Goal: Task Accomplishment & Management: Use online tool/utility

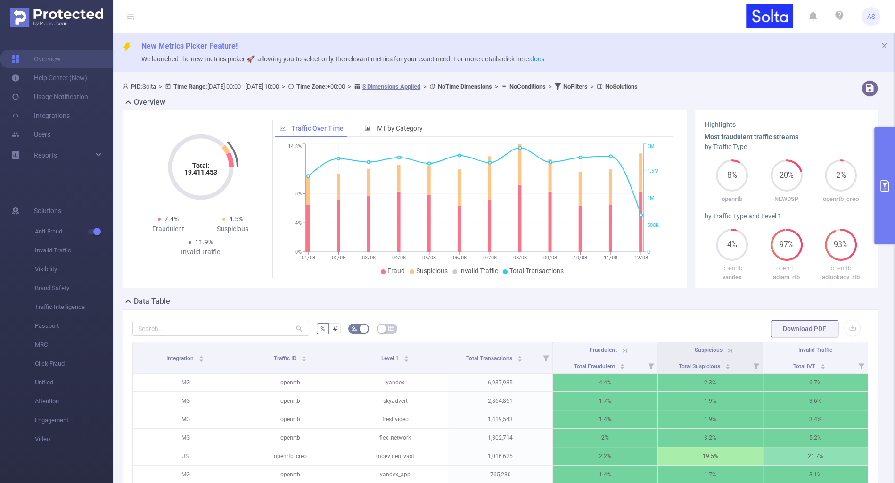
scroll to position [49, 0]
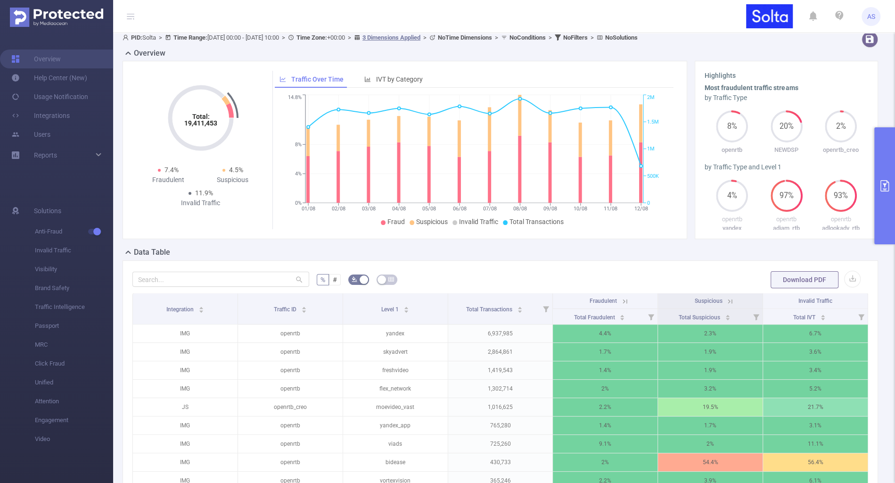
click at [885, 230] on button "primary" at bounding box center [884, 185] width 21 height 117
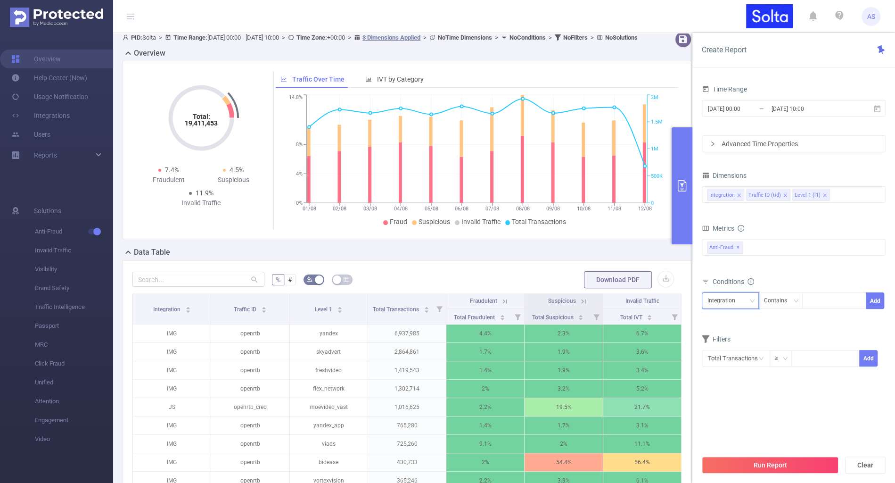
click at [729, 301] on div "Integration" at bounding box center [724, 301] width 34 height 16
click at [724, 347] on li "Level 1 (l1)" at bounding box center [729, 348] width 57 height 15
click at [828, 299] on div at bounding box center [834, 301] width 54 height 16
type input "ы"
type input "sky"
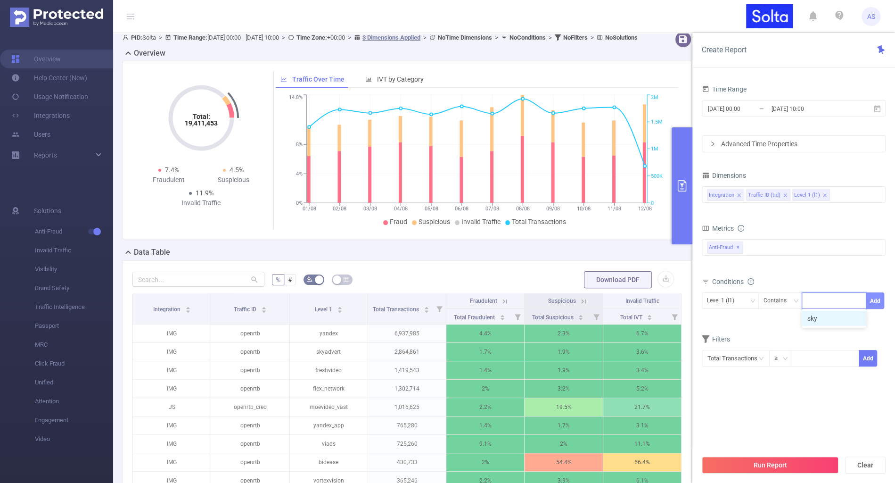
click at [877, 295] on button "Add" at bounding box center [875, 300] width 18 height 16
click at [834, 196] on div "Integration Traffic ID (tid) Level 1 (l1)" at bounding box center [793, 195] width 173 height 16
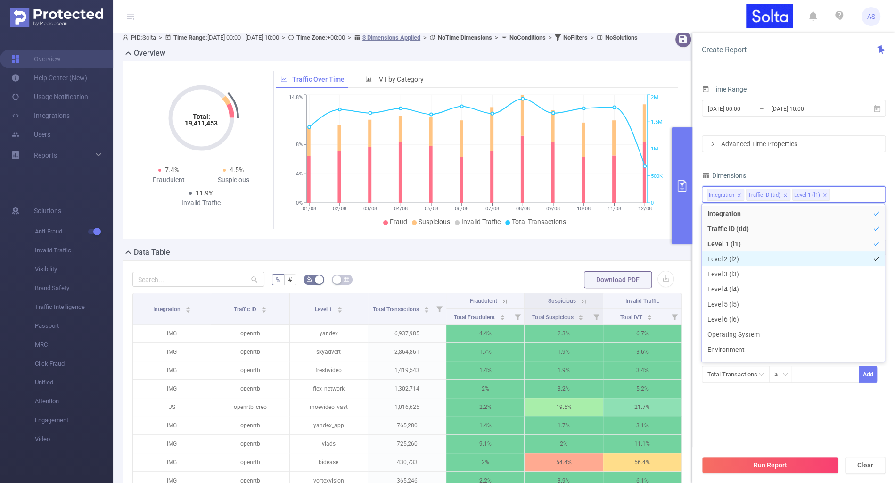
click at [731, 254] on li "Level 2 (l2)" at bounding box center [793, 258] width 183 height 15
click at [731, 269] on li "Level 3 (l3)" at bounding box center [793, 273] width 183 height 15
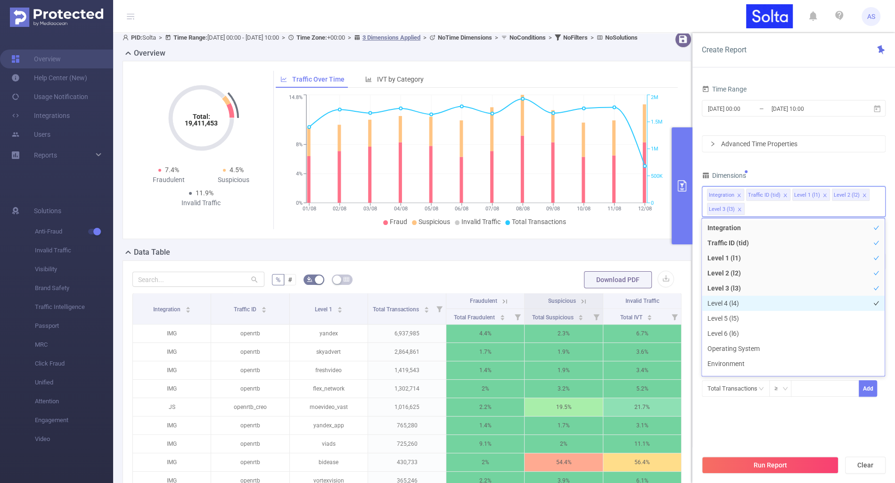
click at [728, 303] on li "Level 4 (l4)" at bounding box center [793, 302] width 183 height 15
click at [728, 316] on li "Level 5 (l5)" at bounding box center [793, 318] width 183 height 15
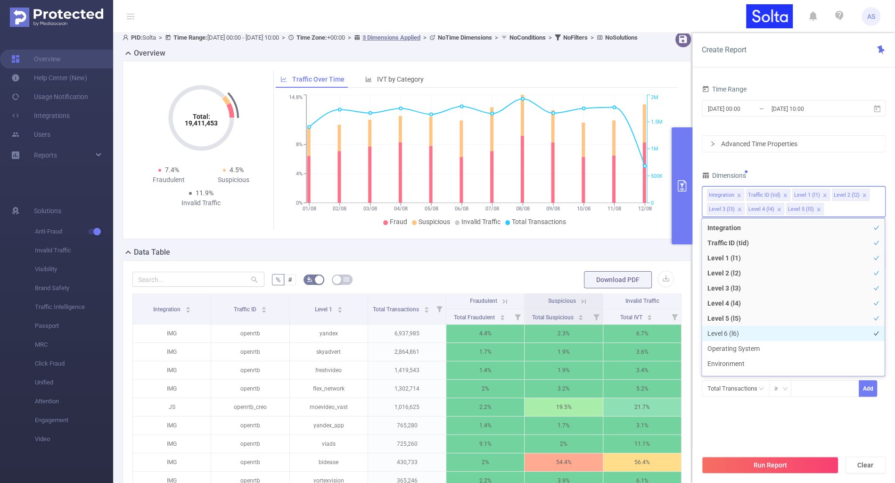
click at [728, 330] on li "Level 6 (l6)" at bounding box center [793, 333] width 183 height 15
click at [855, 163] on div "Time Range [DATE] 00:00 _ [DATE] 10:00 Advanced Time Properties Dimensions Inte…" at bounding box center [794, 245] width 184 height 326
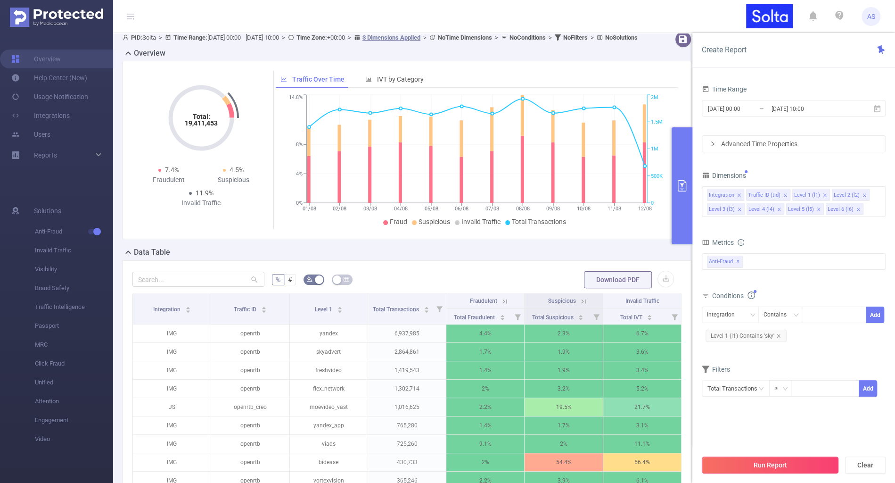
click at [762, 464] on button "Run Report" at bounding box center [770, 464] width 137 height 17
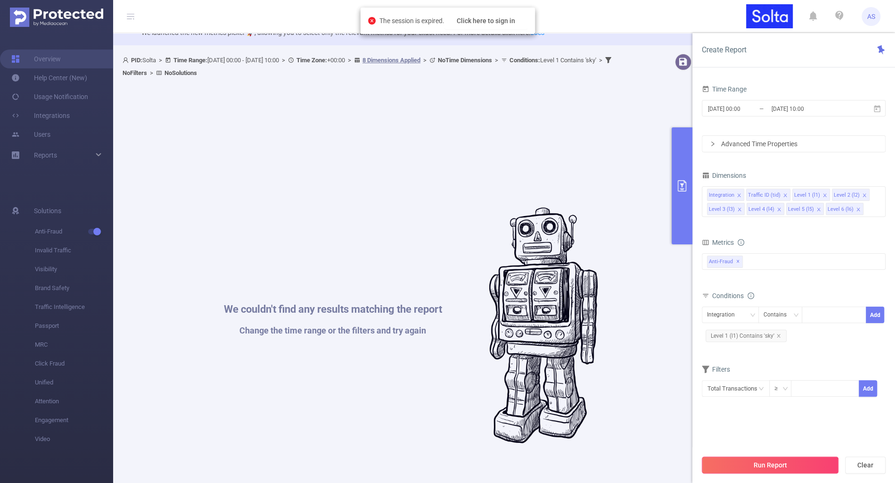
scroll to position [0, 0]
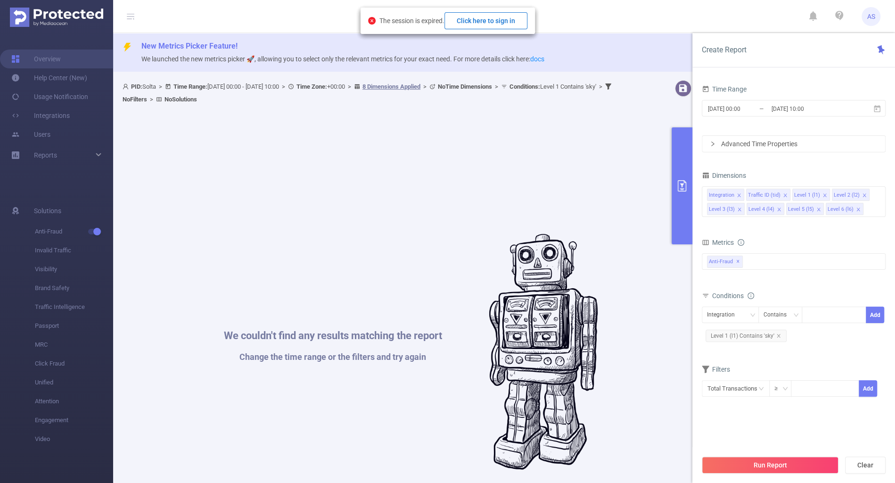
click at [524, 17] on button "Click here to sign in" at bounding box center [485, 20] width 83 height 17
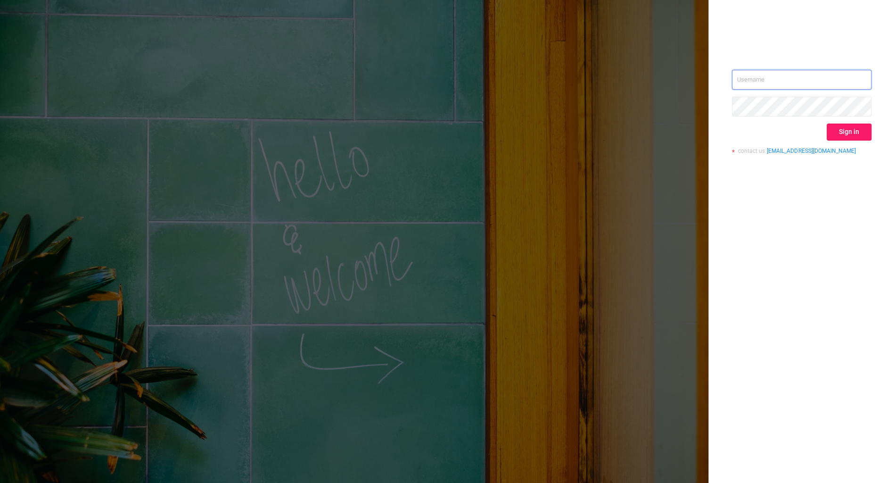
type input "alexey@solta.io"
click at [864, 132] on button "Sign in" at bounding box center [849, 131] width 45 height 17
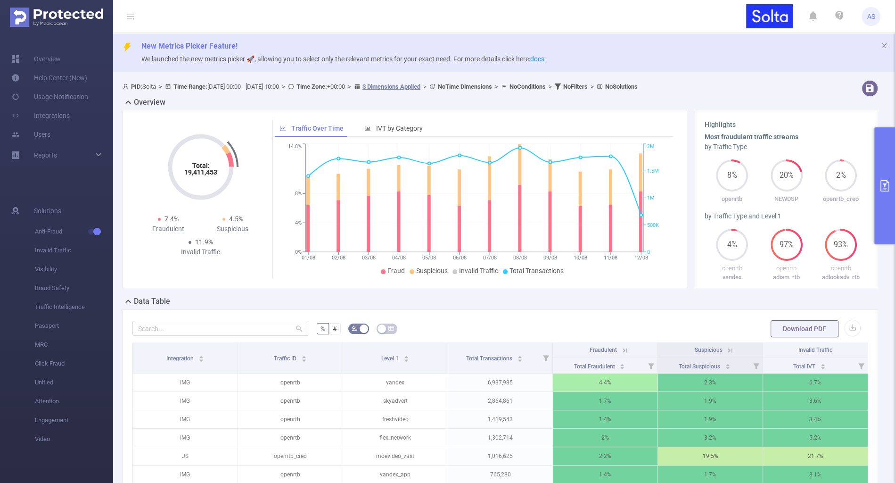
click at [874, 224] on button "primary" at bounding box center [884, 185] width 21 height 117
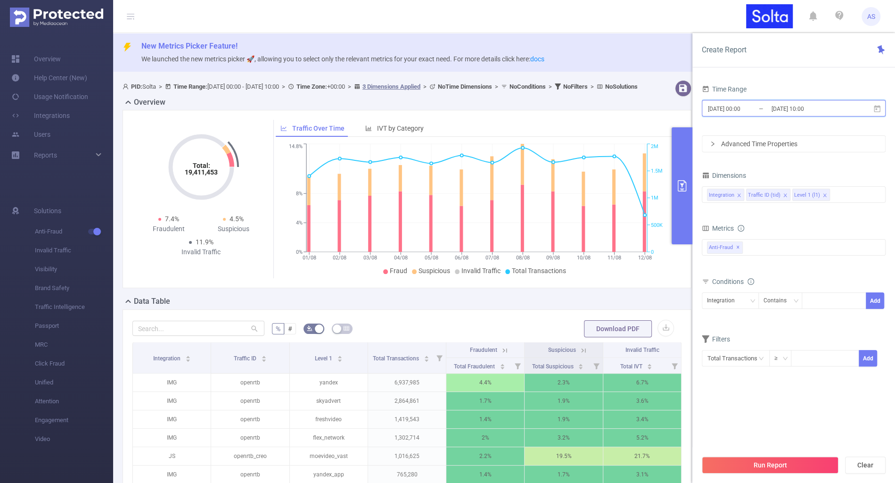
click at [801, 100] on span "2025-08-01 00:00 _ 2025-08-12 10:00" at bounding box center [794, 108] width 184 height 16
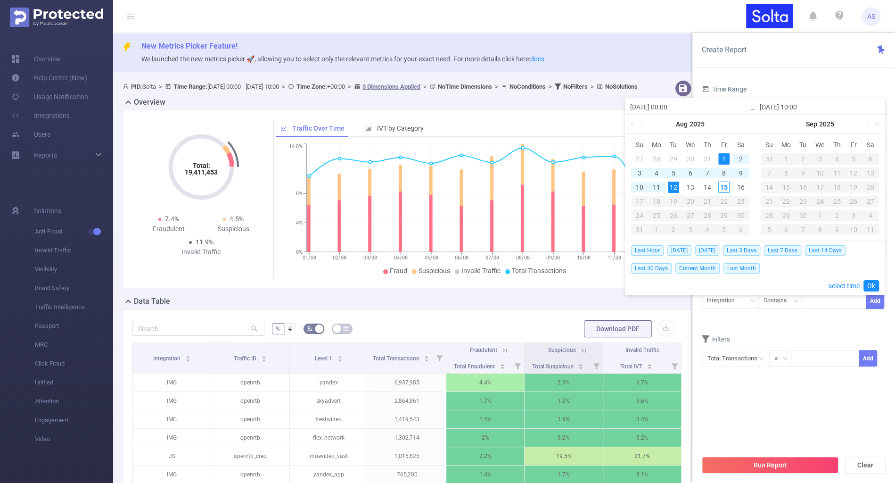
click at [724, 156] on div "1" at bounding box center [723, 158] width 11 height 11
click at [707, 186] on div "14" at bounding box center [706, 186] width 11 height 11
type input "2025-08-14 10:00"
click at [869, 286] on link "Ok" at bounding box center [871, 285] width 16 height 11
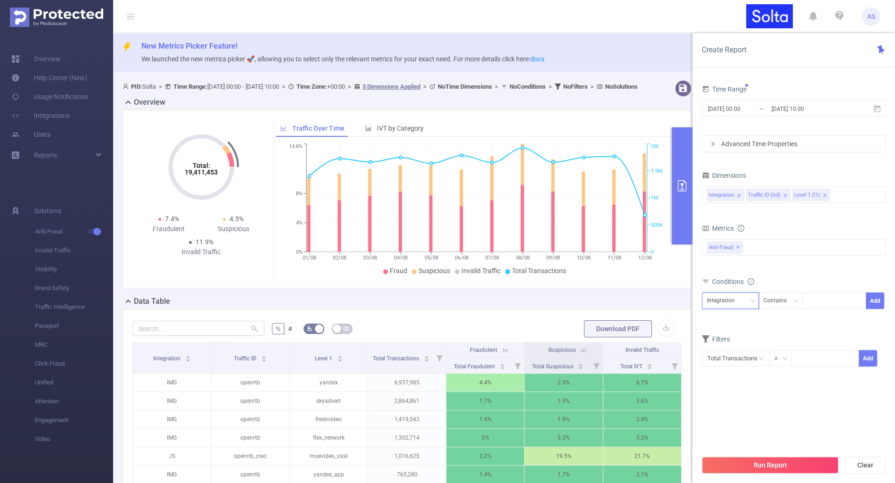
click at [754, 298] on icon "icon: down" at bounding box center [752, 301] width 6 height 6
click at [724, 349] on li "Level 1 (l1)" at bounding box center [729, 348] width 57 height 15
click at [821, 288] on div "Conditions" at bounding box center [794, 283] width 184 height 16
click at [820, 300] on div at bounding box center [834, 301] width 54 height 16
type input "sky"
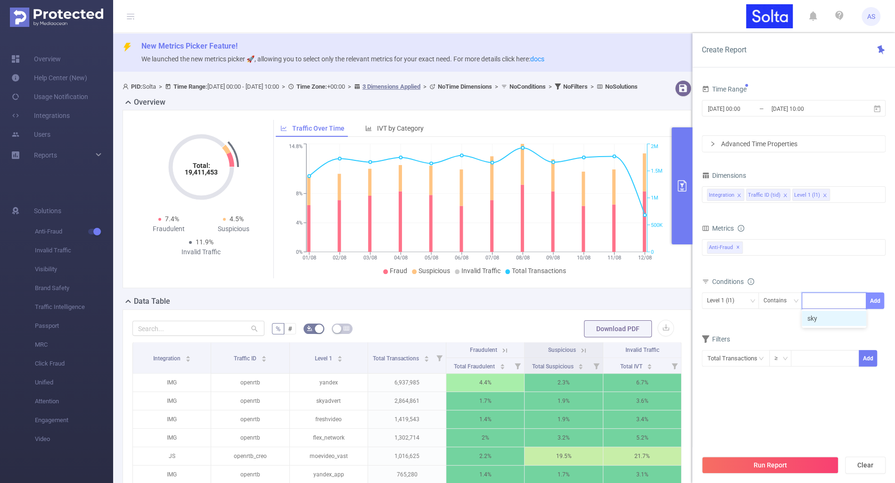
click at [878, 293] on button "Add" at bounding box center [875, 300] width 18 height 16
click at [833, 191] on div "Integration Traffic ID (tid) Level 1 (l1)" at bounding box center [793, 195] width 173 height 16
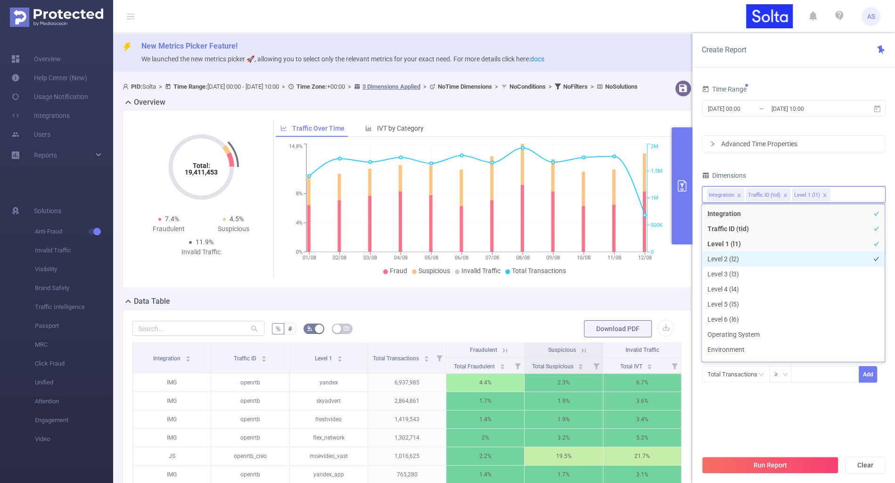
click at [708, 255] on li "Level 2 (l2)" at bounding box center [793, 258] width 183 height 15
click at [714, 272] on li "Level 3 (l3)" at bounding box center [793, 273] width 183 height 15
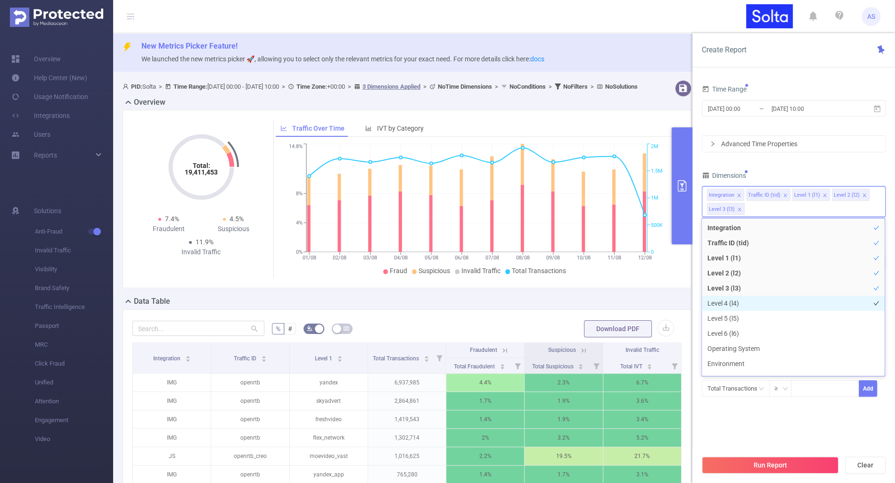
click at [713, 298] on li "Level 4 (l4)" at bounding box center [793, 302] width 183 height 15
click at [715, 316] on li "Level 5 (l5)" at bounding box center [793, 318] width 183 height 15
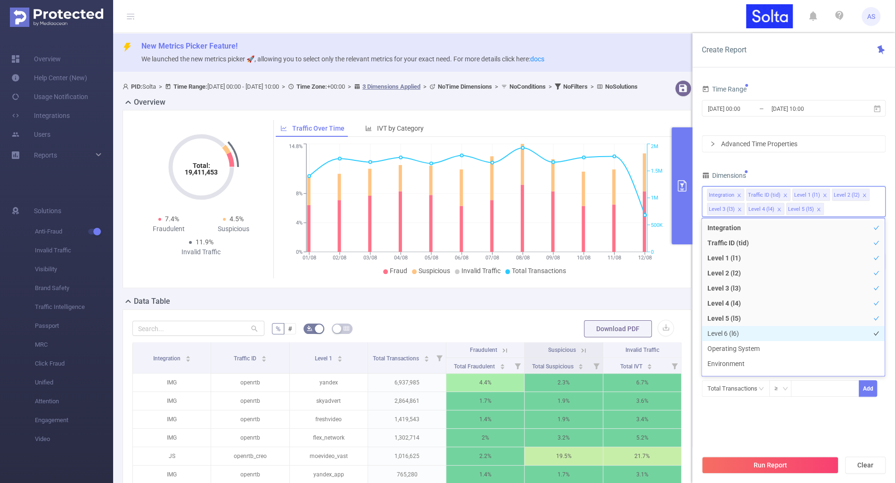
click at [715, 330] on li "Level 6 (l6)" at bounding box center [793, 333] width 183 height 15
click at [776, 410] on div "Time Range 2025-08-01 00:00 _ 2025-08-14 10:00 Advanced Time Properties Dimensi…" at bounding box center [794, 250] width 184 height 337
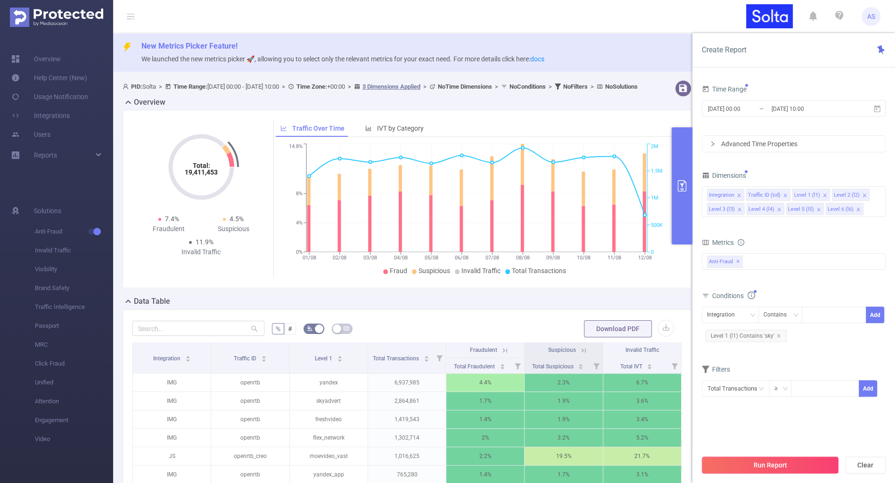
click at [772, 467] on button "Run Report" at bounding box center [770, 464] width 137 height 17
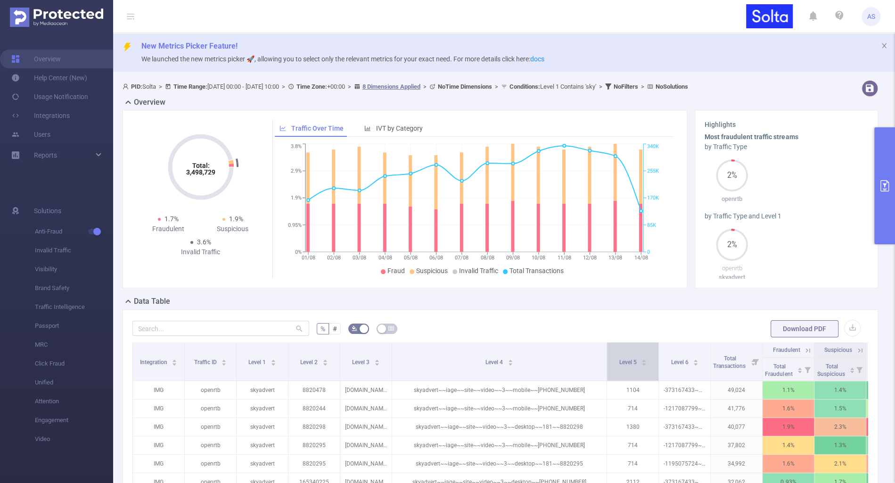
drag, startPoint x: 499, startPoint y: 366, endPoint x: 615, endPoint y: 370, distance: 116.0
click at [615, 358] on tr "Integration Traffic ID Level 1 Level 2 Level 3 Level 4 Level 5 Level 6 Total Tr…" at bounding box center [525, 350] width 785 height 16
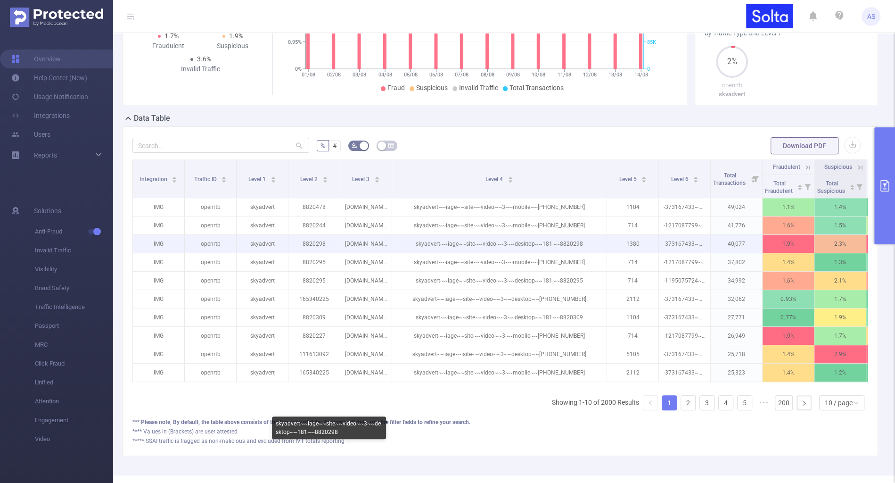
scroll to position [187, 0]
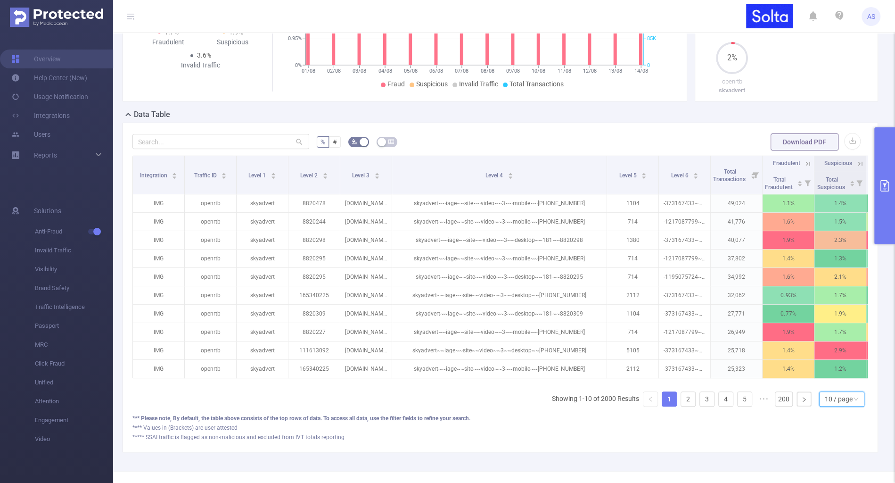
click at [824, 395] on div "10 / page" at bounding box center [841, 398] width 45 height 15
click at [824, 381] on li "50 / page" at bounding box center [842, 379] width 45 height 15
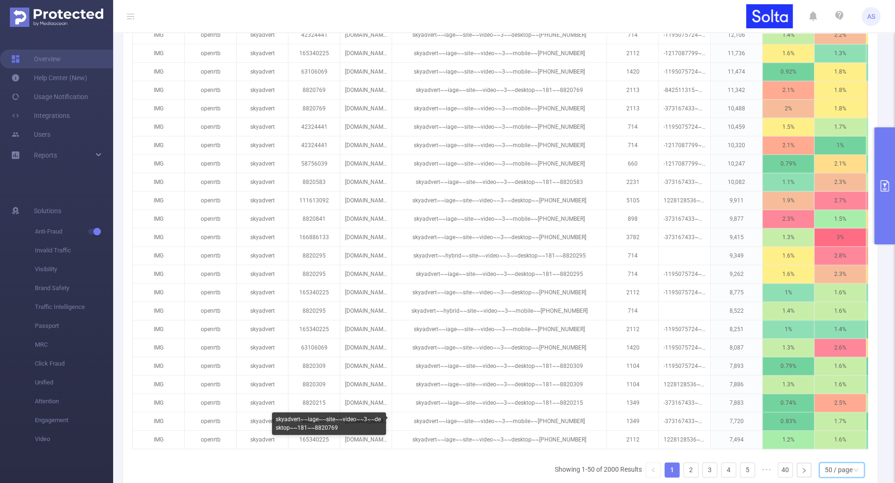
scroll to position [941, 0]
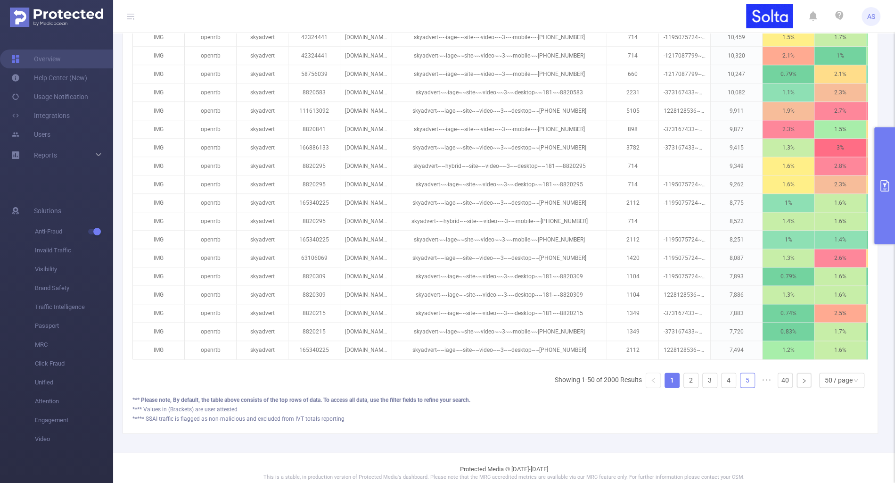
click at [747, 373] on link "5" at bounding box center [747, 380] width 14 height 14
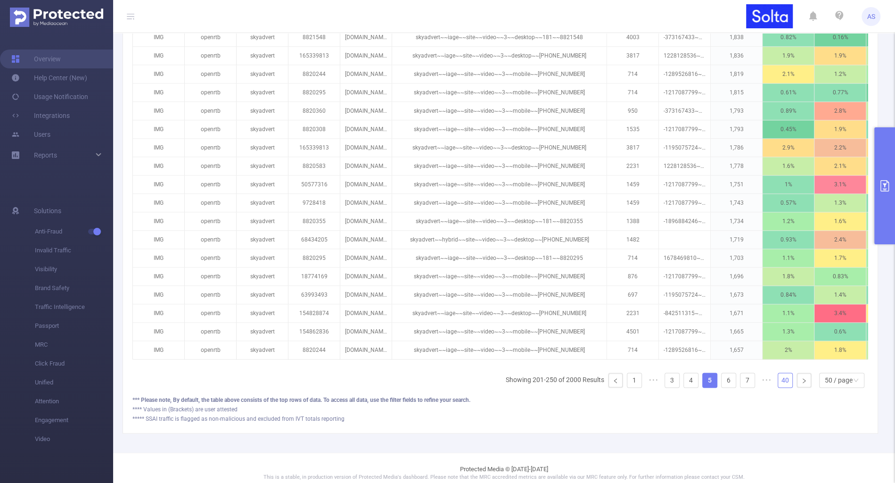
click at [778, 372] on li "40" at bounding box center [785, 379] width 15 height 15
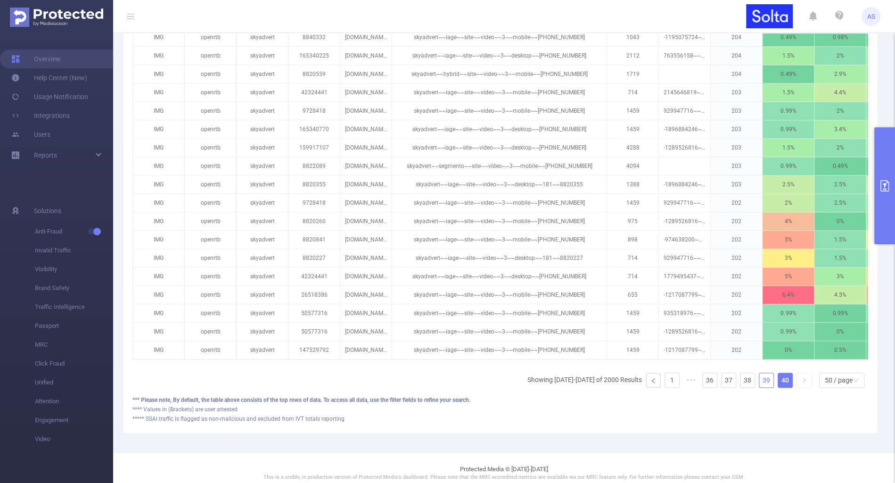
click at [761, 373] on link "39" at bounding box center [766, 380] width 14 height 14
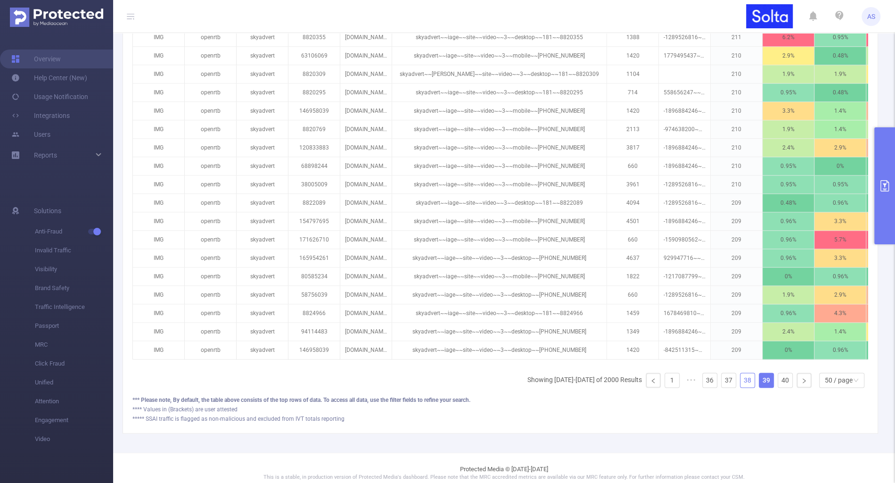
click at [751, 373] on link "38" at bounding box center [747, 380] width 14 height 14
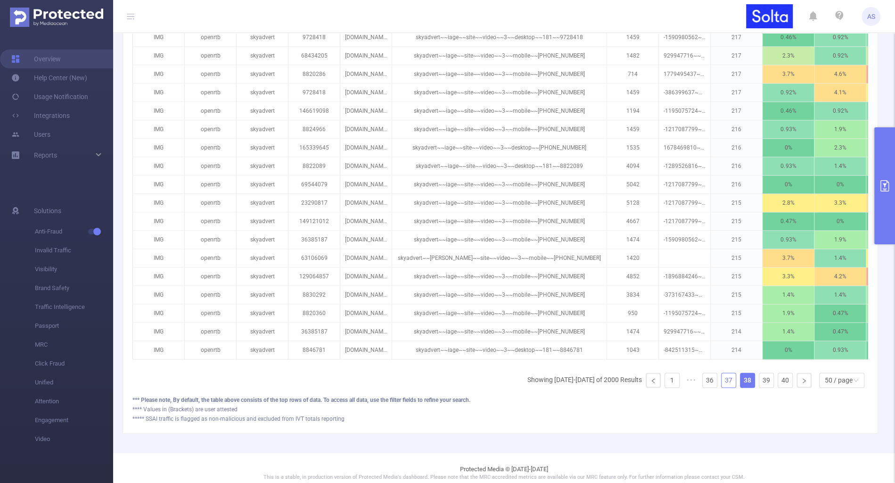
click at [730, 373] on link "37" at bounding box center [728, 380] width 14 height 14
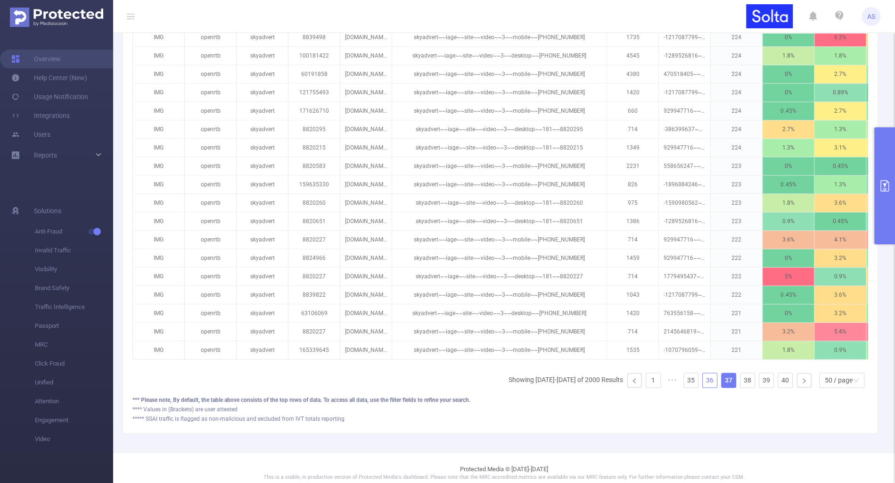
click at [710, 373] on link "36" at bounding box center [710, 380] width 14 height 14
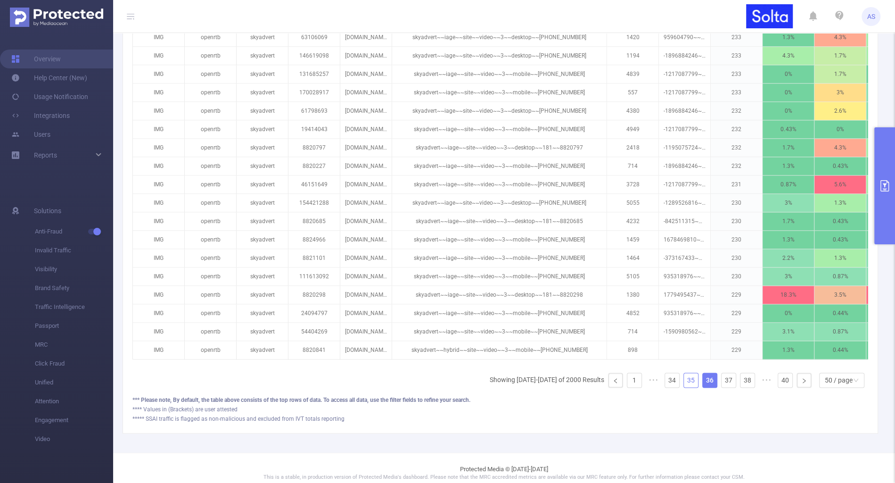
click at [697, 373] on link "35" at bounding box center [691, 380] width 14 height 14
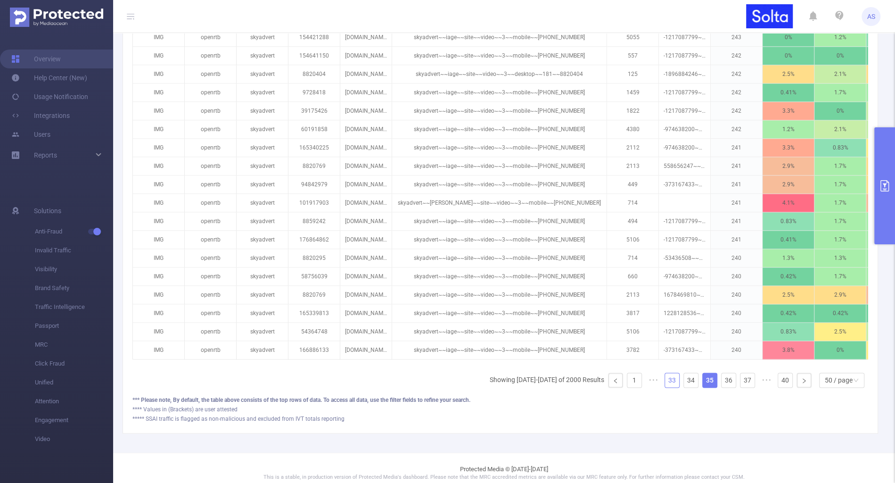
click at [671, 373] on link "33" at bounding box center [672, 380] width 14 height 14
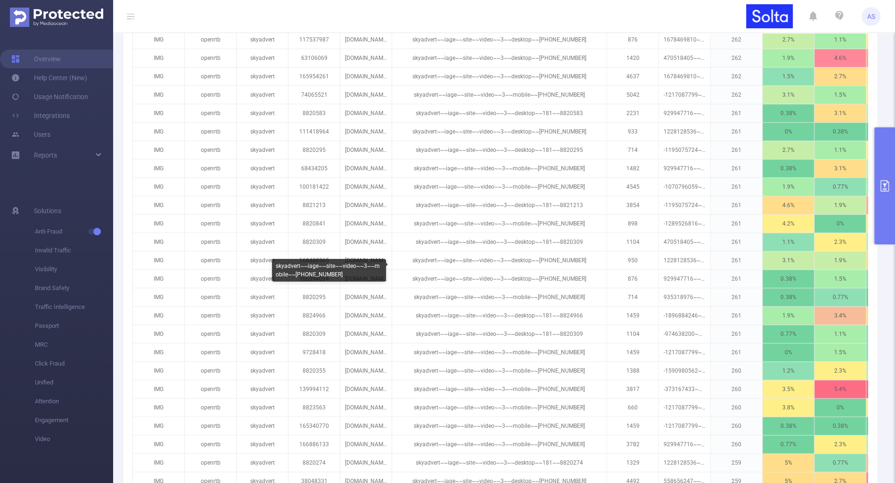
scroll to position [199, 0]
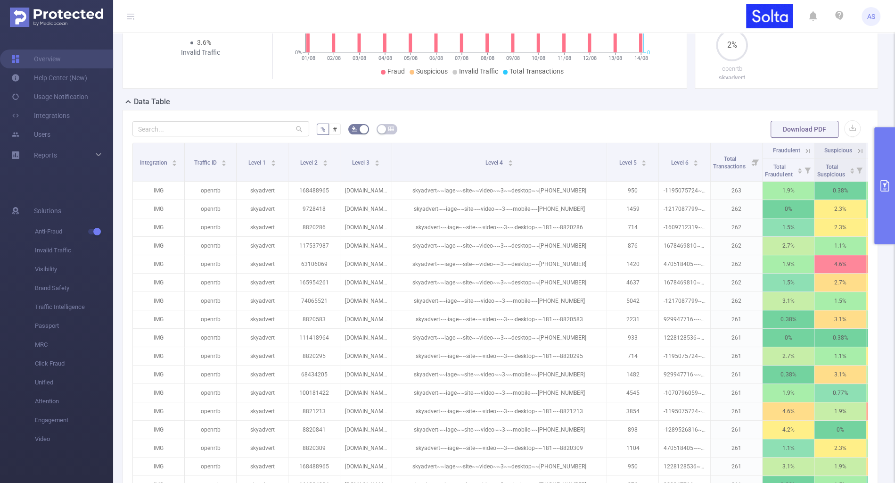
click at [887, 221] on button "primary" at bounding box center [884, 185] width 21 height 117
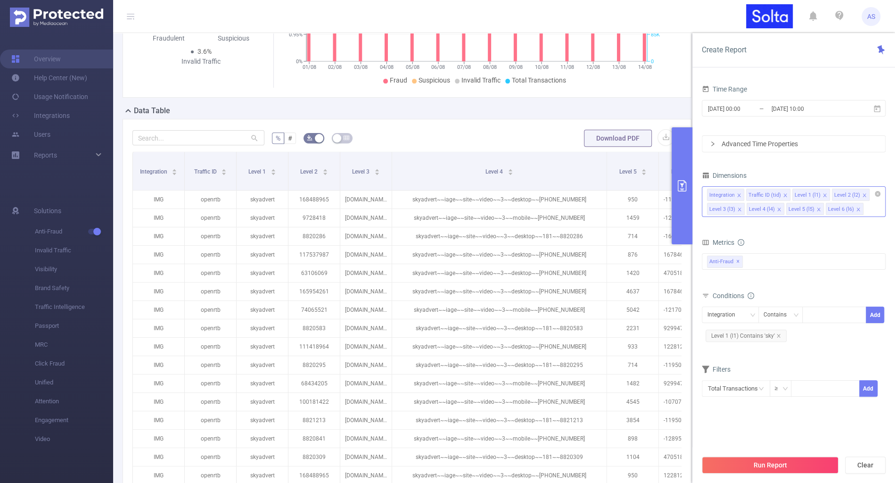
click at [862, 194] on icon "icon: close" at bounding box center [864, 195] width 5 height 5
click at [777, 208] on icon "icon: close" at bounding box center [779, 209] width 5 height 5
click at [734, 207] on li "Level 5 (l5)" at bounding box center [726, 209] width 38 height 12
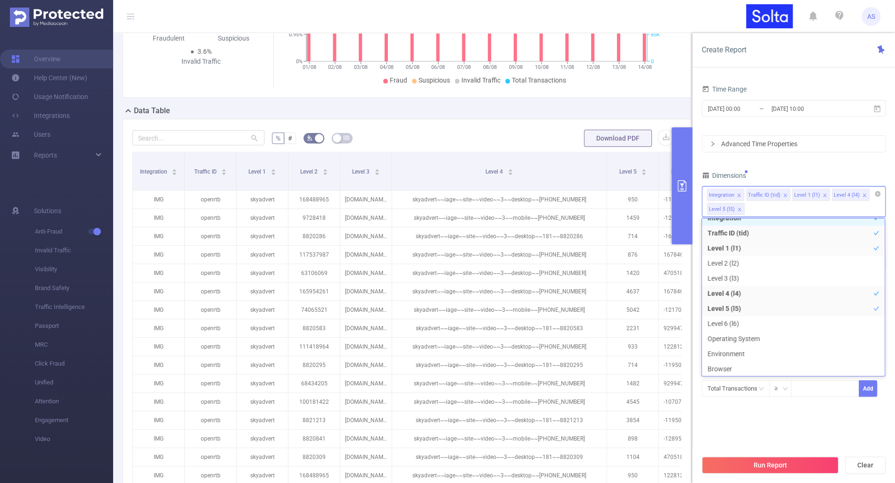
scroll to position [2, 0]
click at [738, 209] on icon "icon: close" at bounding box center [739, 208] width 3 height 3
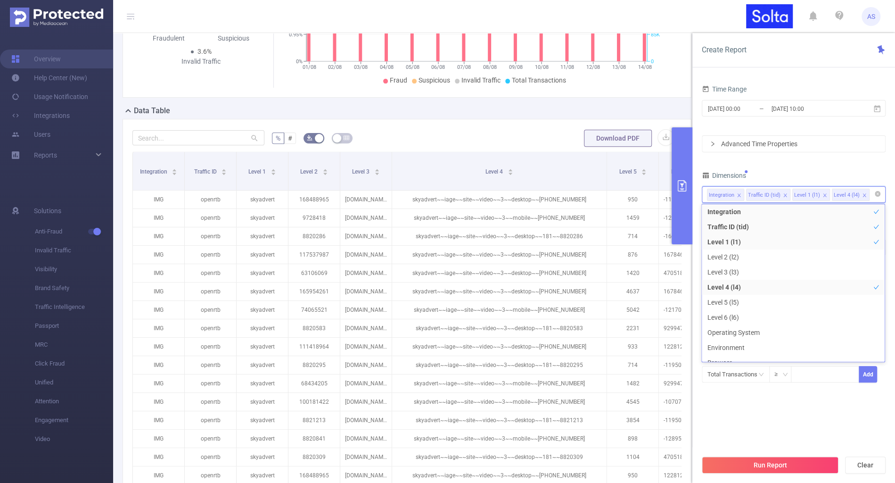
scroll to position [10, 0]
click at [760, 424] on section "Time Range 2025-08-01 00:00 _ 2025-08-14 10:00 Advanced Time Properties Dimensi…" at bounding box center [794, 265] width 184 height 367
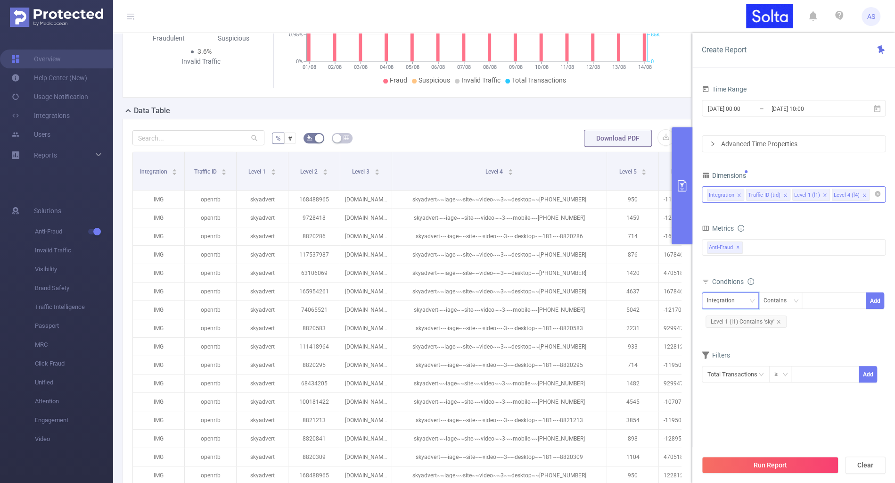
click at [737, 295] on div "Integration" at bounding box center [724, 301] width 34 height 16
click at [727, 363] on li "Level 4 (l4)" at bounding box center [729, 363] width 57 height 15
click at [823, 303] on div at bounding box center [834, 301] width 54 height 16
type input "video"
click at [875, 294] on button "Add" at bounding box center [875, 300] width 18 height 16
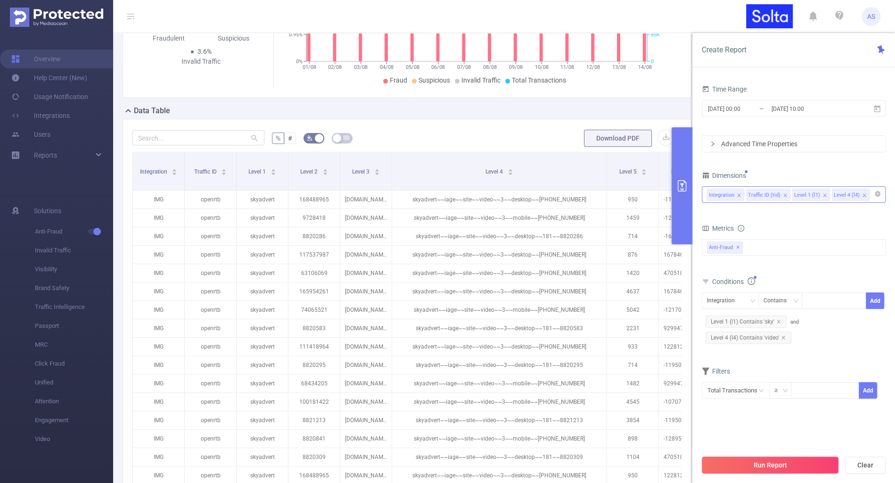
click at [790, 466] on button "Run Report" at bounding box center [770, 464] width 137 height 17
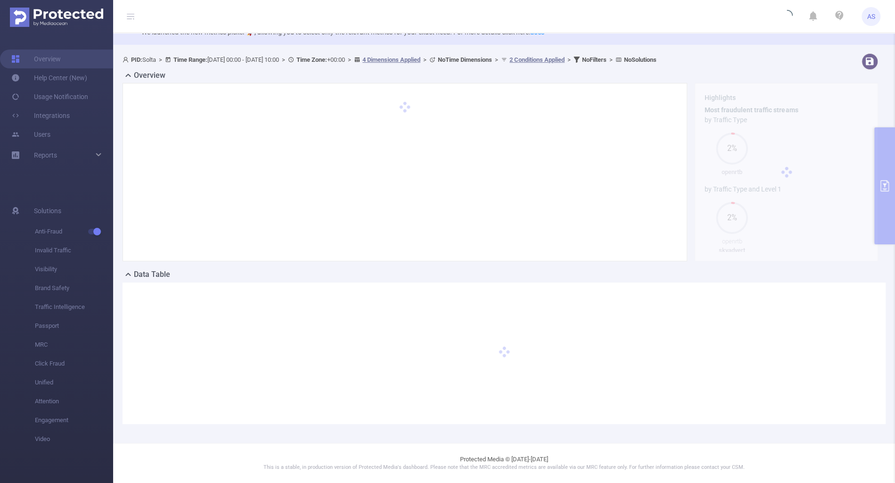
scroll to position [26, 0]
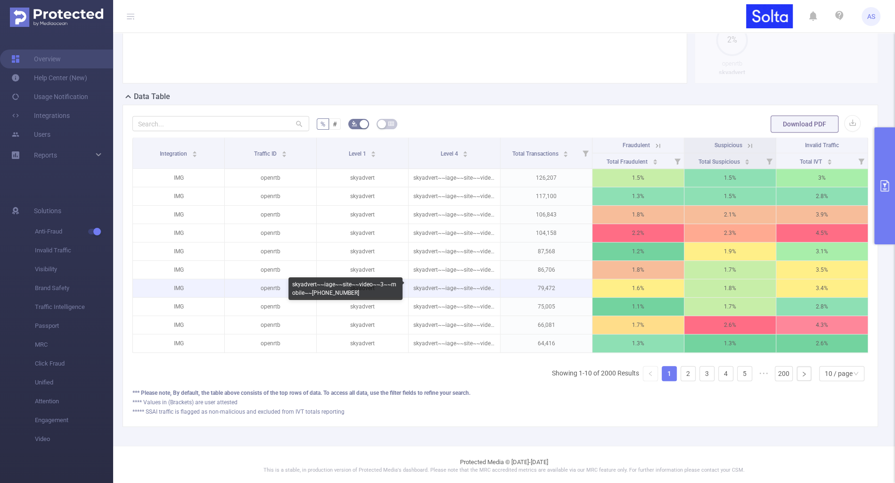
scroll to position [0, 2]
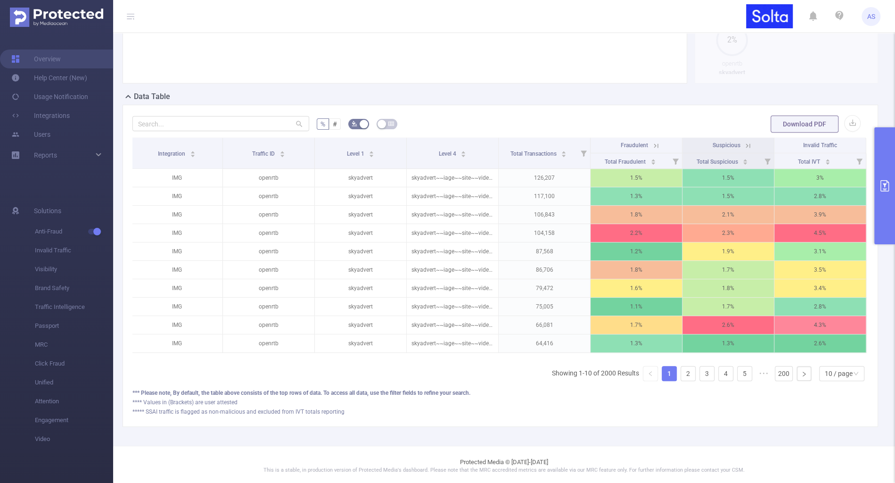
click at [890, 188] on button "primary" at bounding box center [884, 185] width 21 height 117
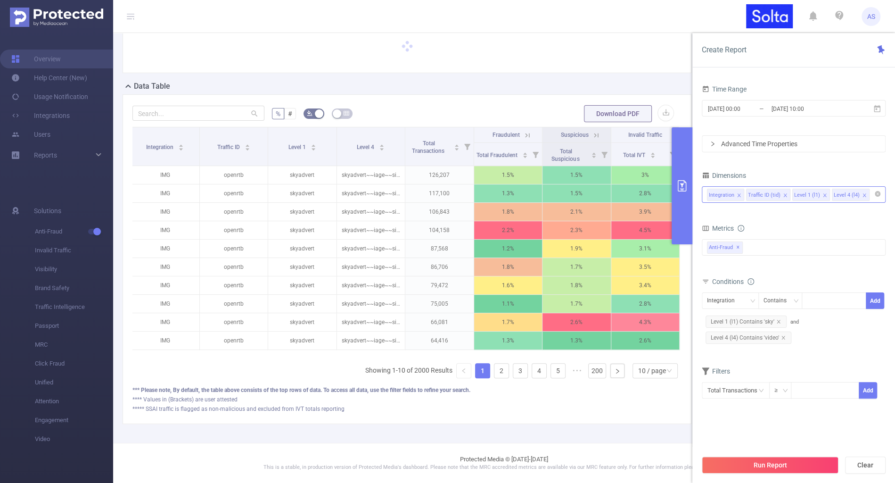
scroll to position [94, 0]
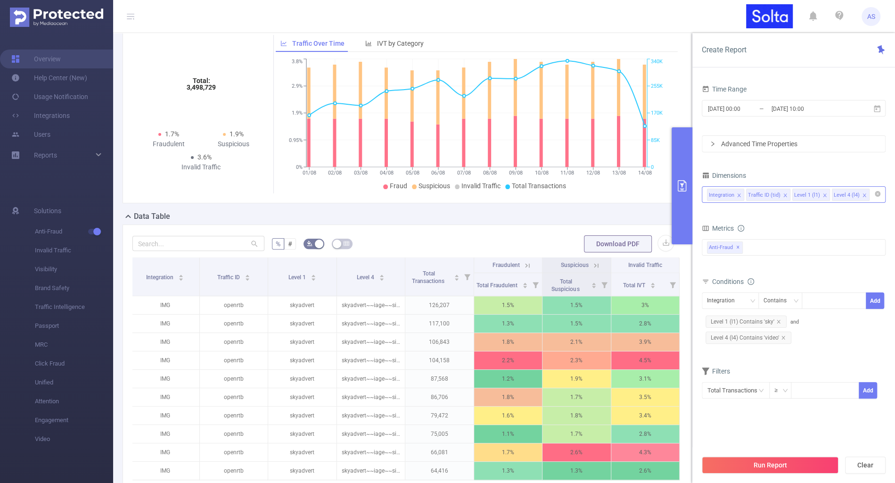
click at [866, 197] on div "Integration Traffic ID (tid) Level 1 (l1) Level 4 (l4)" at bounding box center [793, 195] width 173 height 16
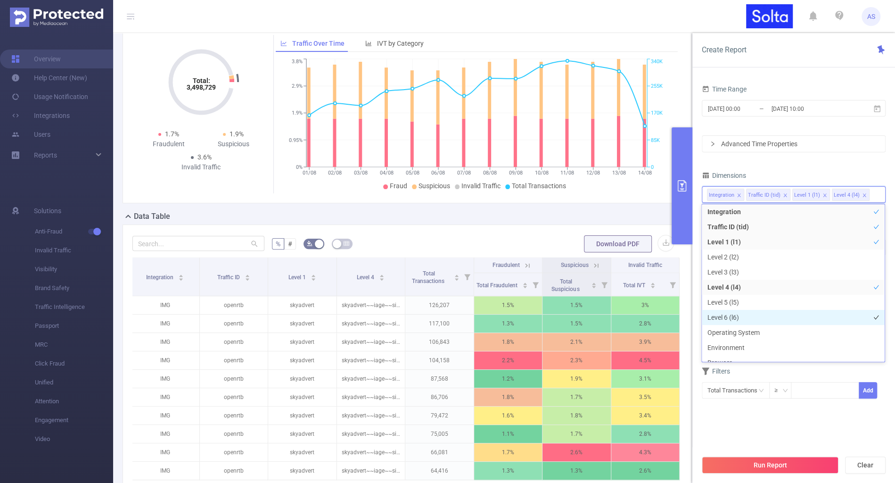
click at [742, 312] on li "Level 6 (l6)" at bounding box center [793, 317] width 183 height 15
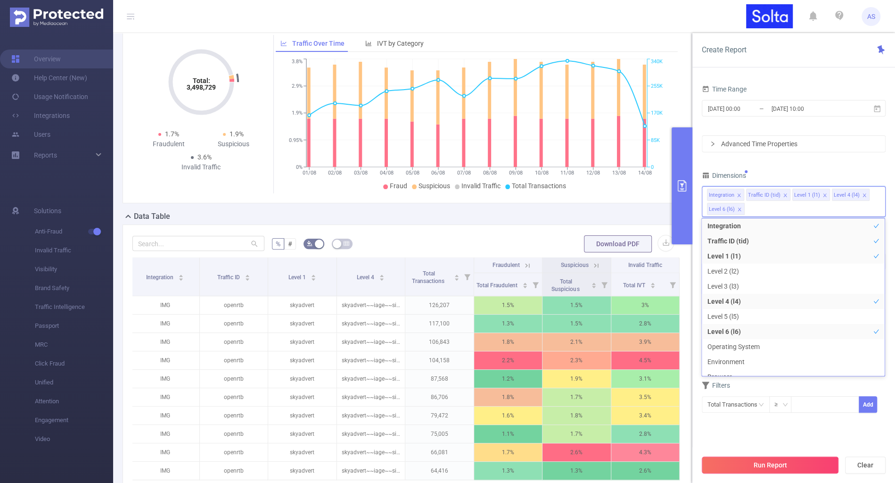
click at [754, 460] on button "Run Report" at bounding box center [770, 464] width 137 height 17
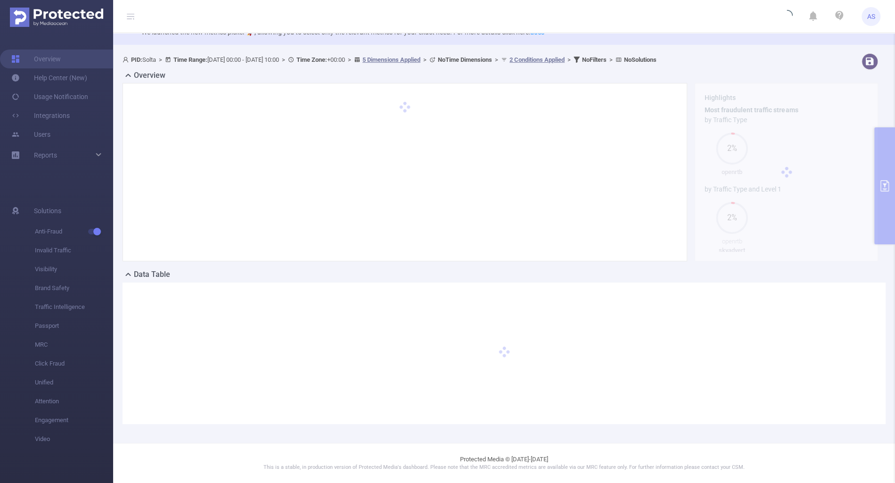
scroll to position [26, 0]
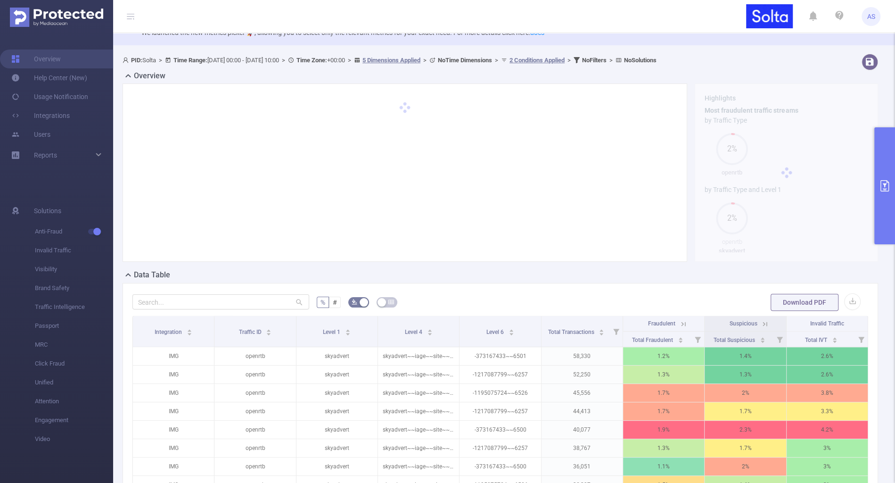
click at [886, 200] on button "primary" at bounding box center [884, 185] width 21 height 117
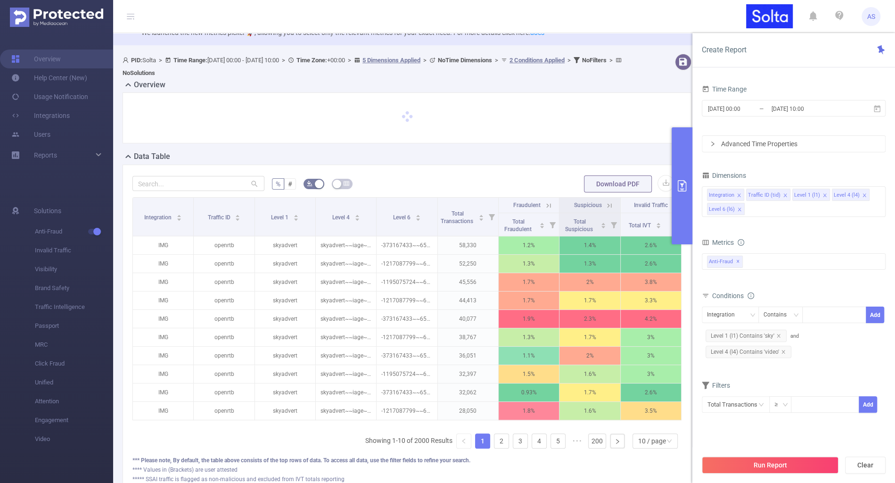
click at [738, 209] on icon "icon: close" at bounding box center [739, 209] width 5 height 5
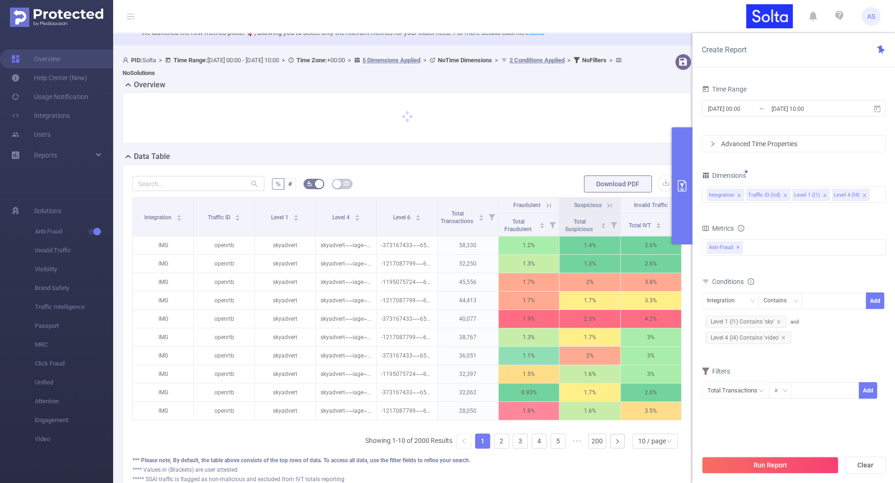
click at [738, 209] on form "Dimensions Integration Traffic ID (tid) Level 1 (l1) Level 4 (l4) Metrics Total…" at bounding box center [794, 290] width 184 height 242
click at [871, 193] on input at bounding box center [873, 194] width 5 height 12
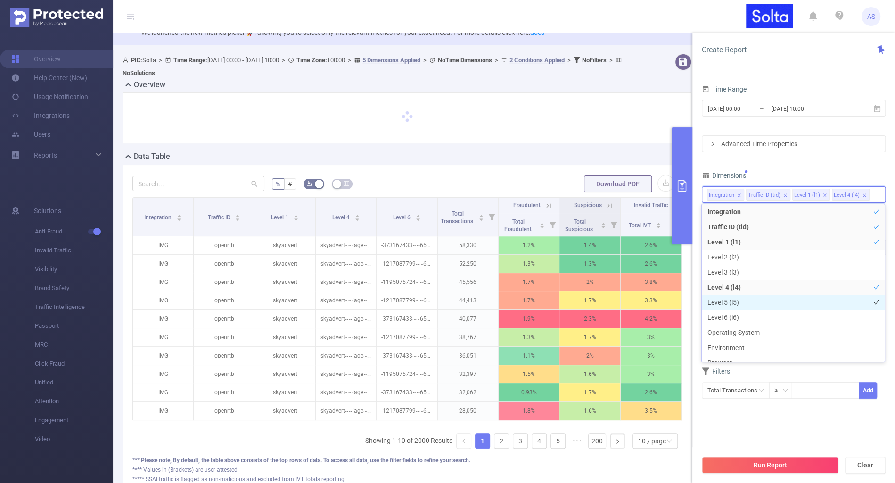
click at [733, 298] on li "Level 5 (l5)" at bounding box center [793, 302] width 183 height 15
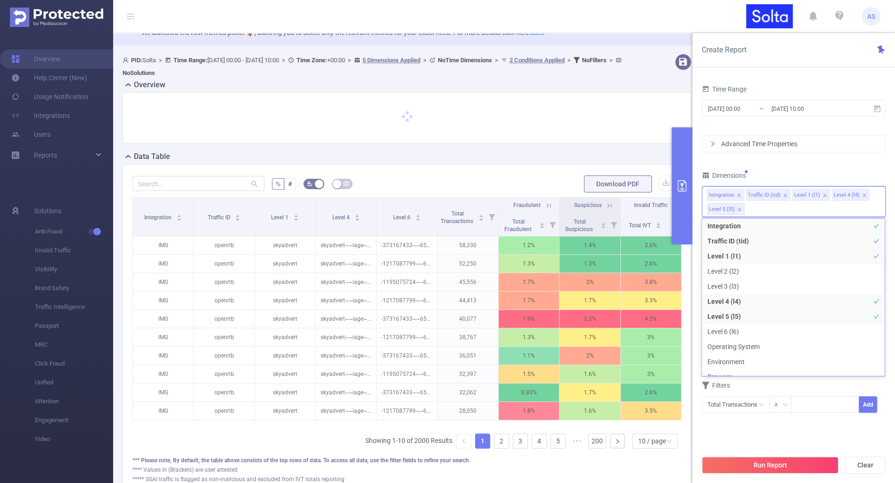
scroll to position [10, 0]
click at [870, 385] on div "Filters" at bounding box center [794, 386] width 184 height 16
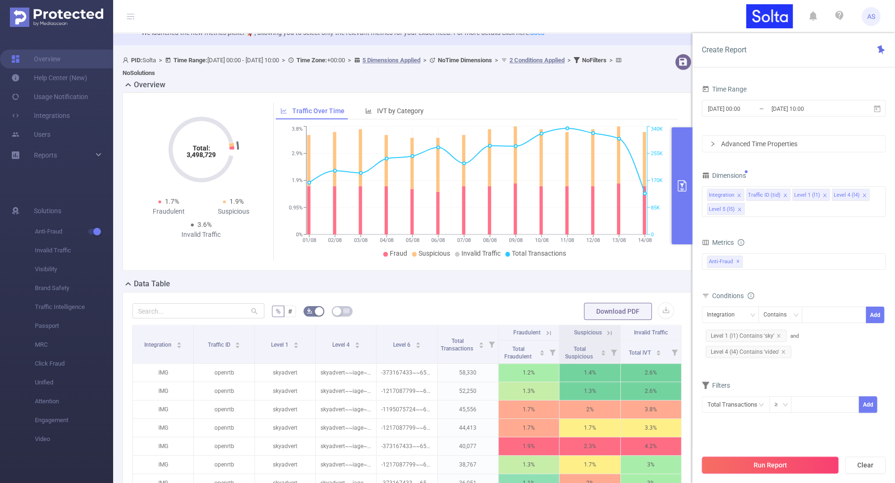
click at [786, 460] on button "Run Report" at bounding box center [770, 464] width 137 height 17
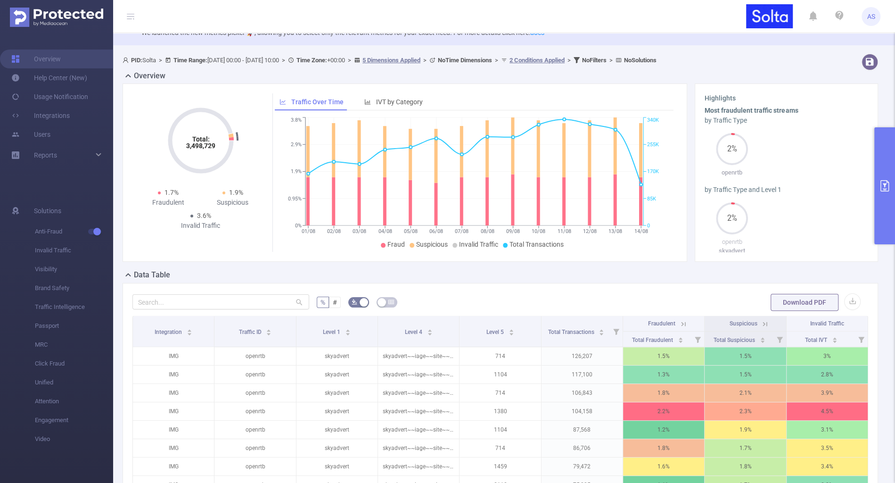
click at [883, 223] on button "primary" at bounding box center [884, 185] width 21 height 117
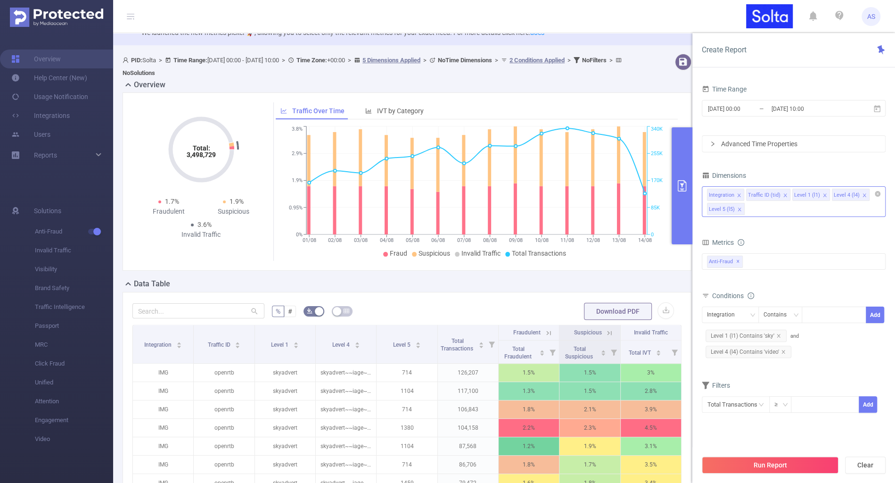
click at [741, 208] on li "Level 5 (l5)" at bounding box center [726, 209] width 38 height 12
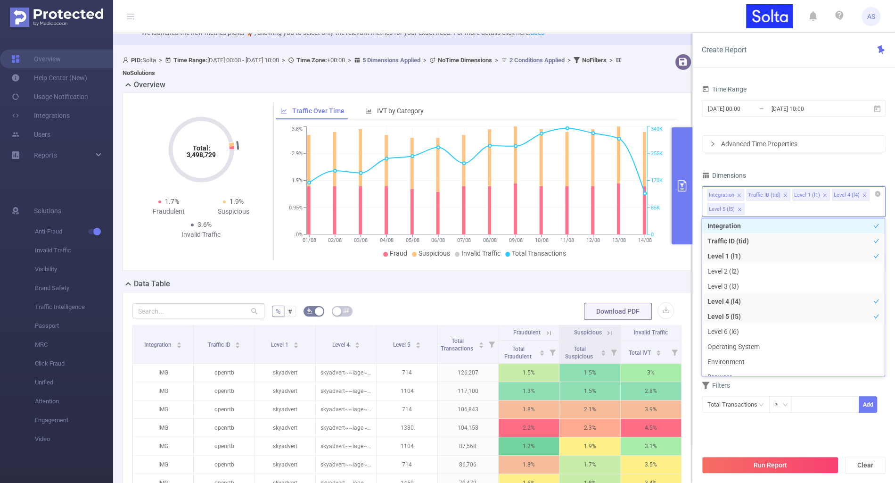
click at [740, 208] on li "Level 5 (l5)" at bounding box center [726, 209] width 38 height 12
click at [739, 208] on icon "icon: close" at bounding box center [739, 209] width 5 height 5
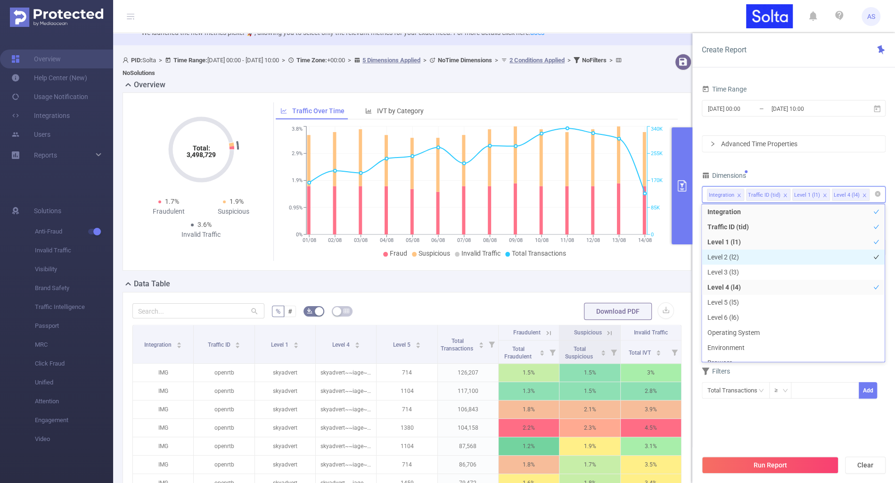
click at [739, 258] on li "Level 2 (l2)" at bounding box center [793, 256] width 183 height 15
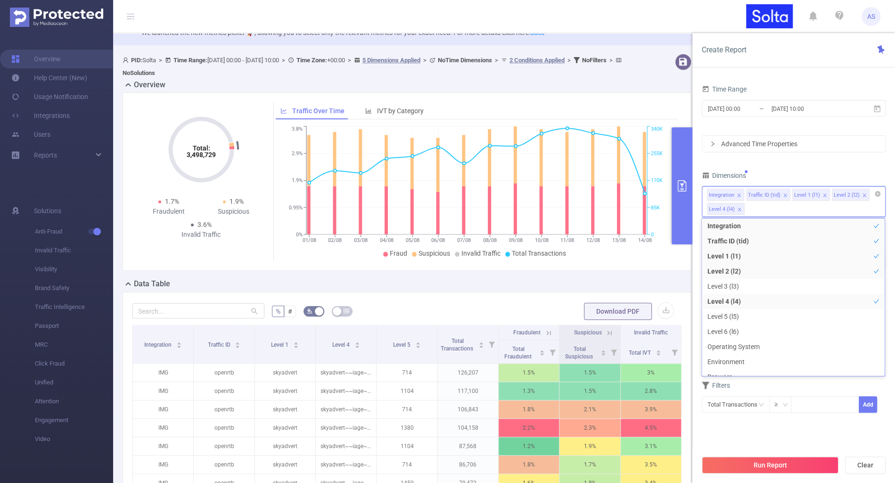
click at [853, 426] on div "Time Range 2025-08-01 00:00 _ 2025-08-14 10:00 Advanced Time Properties Dimensi…" at bounding box center [794, 258] width 184 height 353
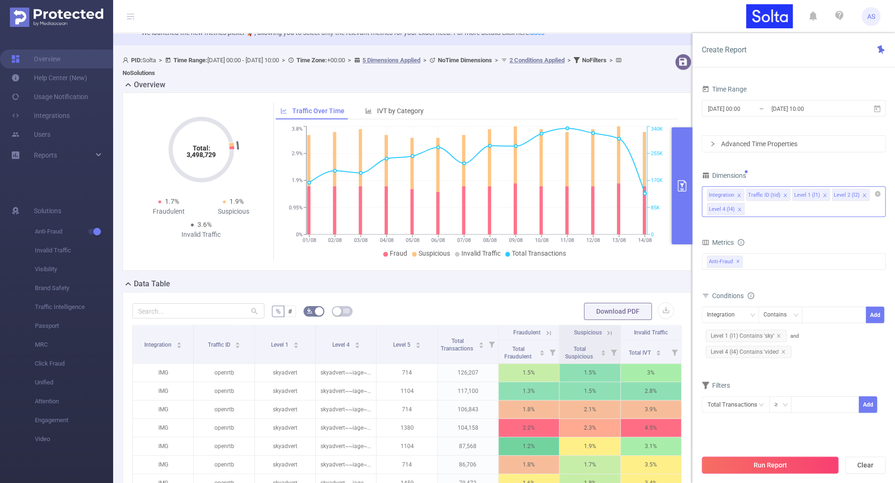
click at [805, 459] on button "Run Report" at bounding box center [770, 464] width 137 height 17
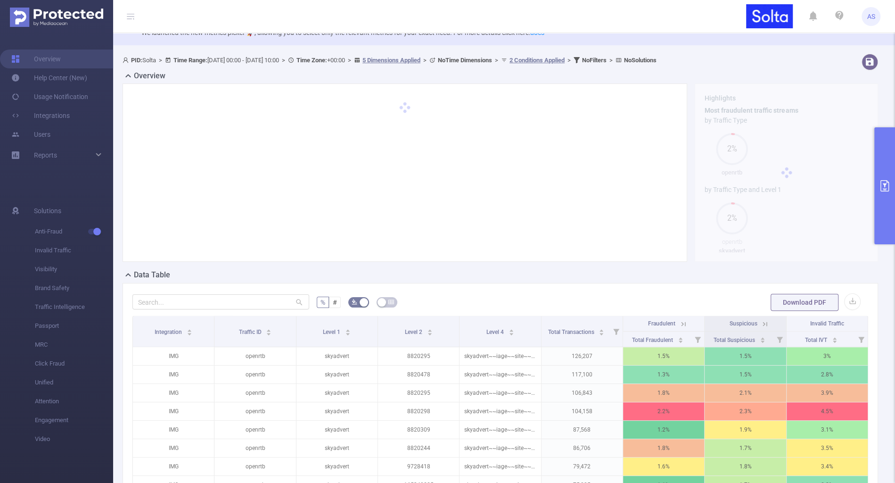
scroll to position [36, 0]
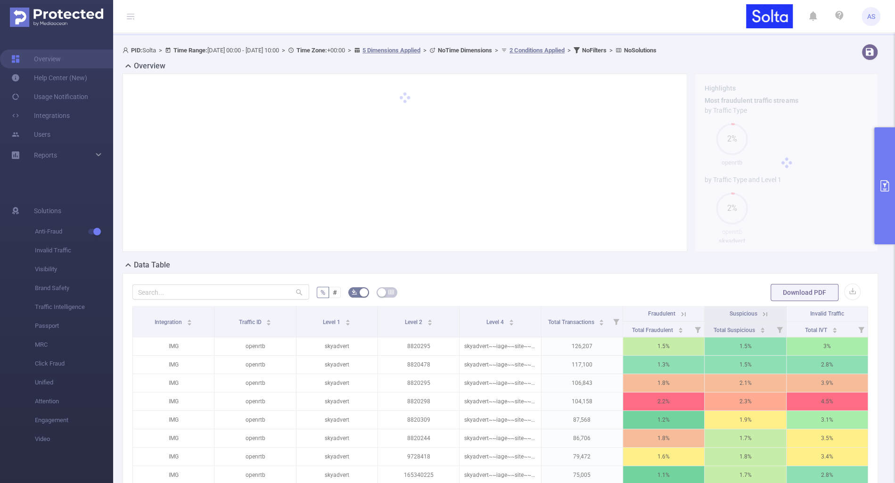
click at [881, 235] on button "primary" at bounding box center [884, 185] width 21 height 117
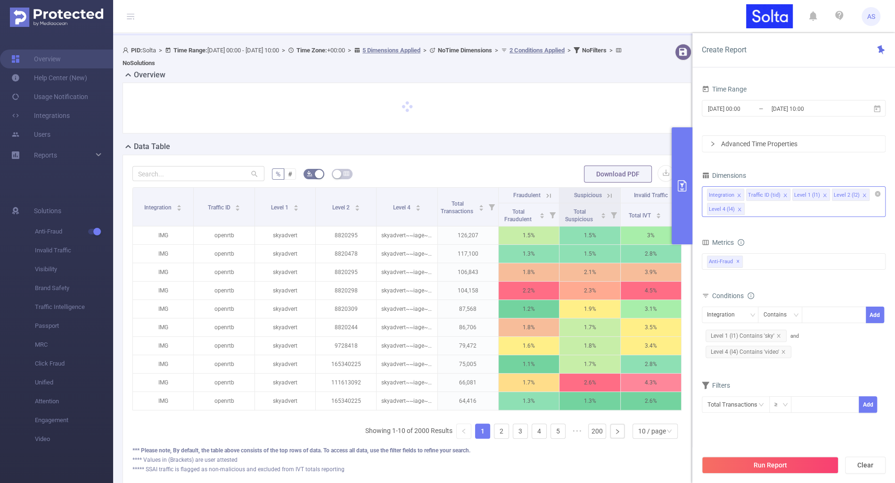
click at [862, 195] on icon "icon: close" at bounding box center [864, 195] width 5 height 5
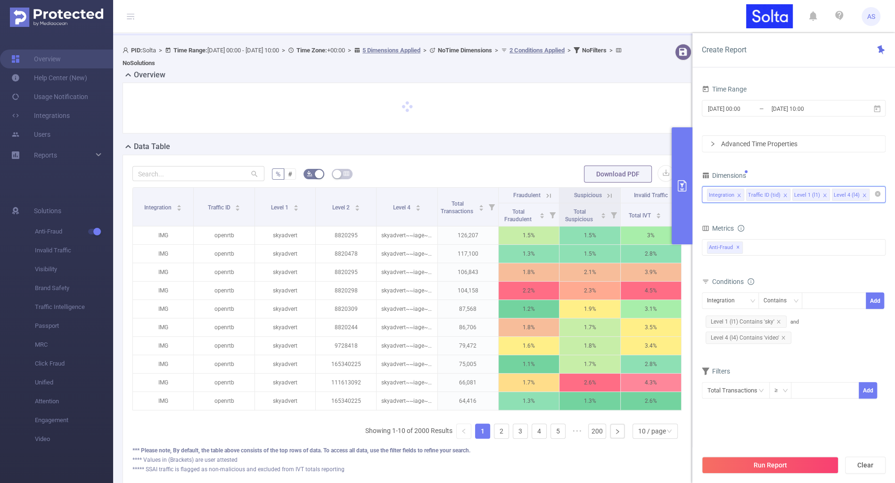
click at [871, 195] on input at bounding box center [873, 194] width 5 height 12
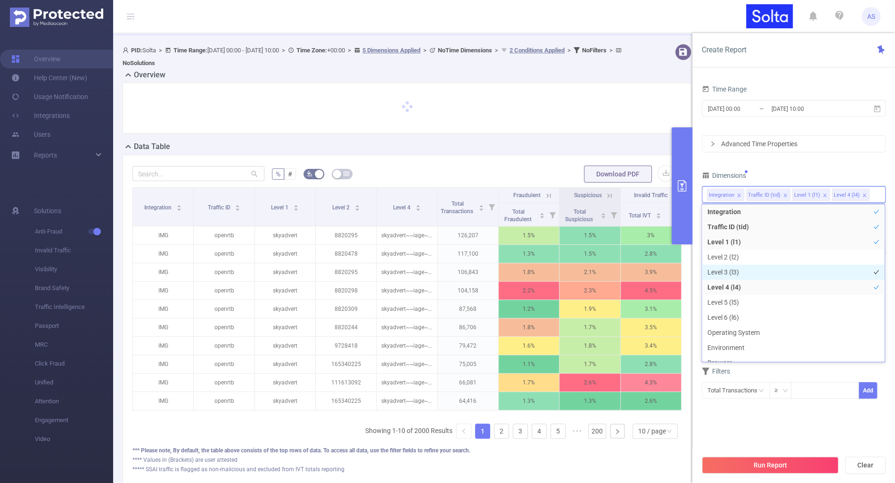
click at [727, 268] on li "Level 3 (l3)" at bounding box center [793, 271] width 183 height 15
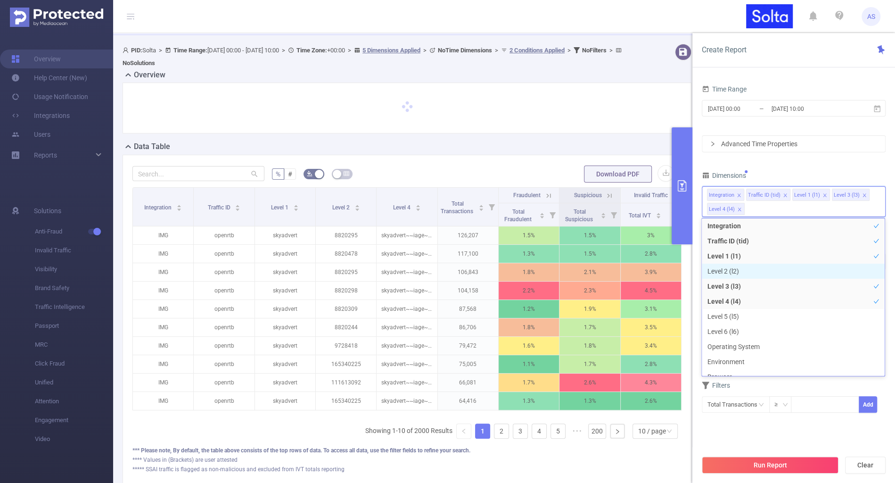
scroll to position [10, 0]
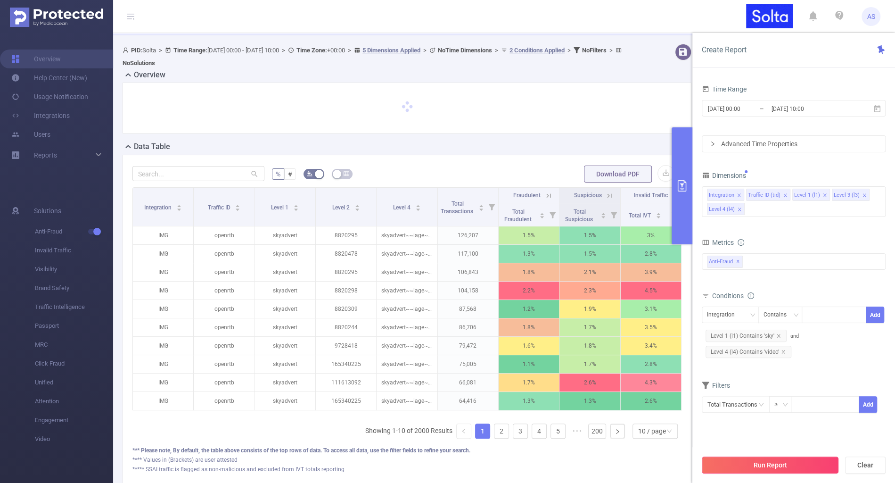
click at [787, 459] on button "Run Report" at bounding box center [770, 464] width 137 height 17
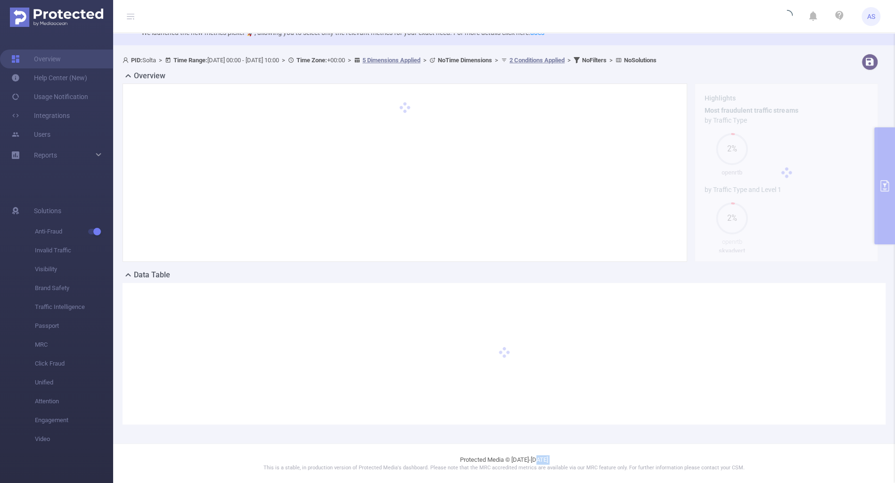
click at [787, 459] on footer "Protected Media © 2015-2025 This is a stable, in production version of Protecte…" at bounding box center [504, 463] width 782 height 40
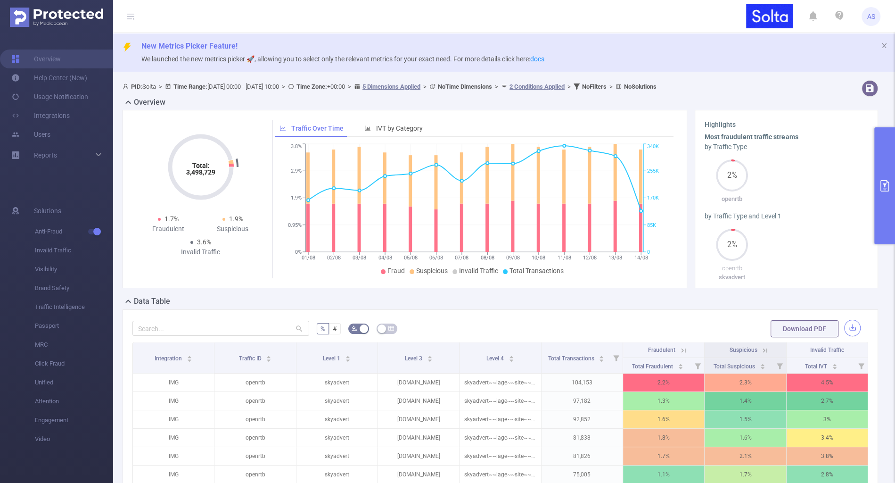
click at [851, 327] on button "button" at bounding box center [852, 328] width 16 height 16
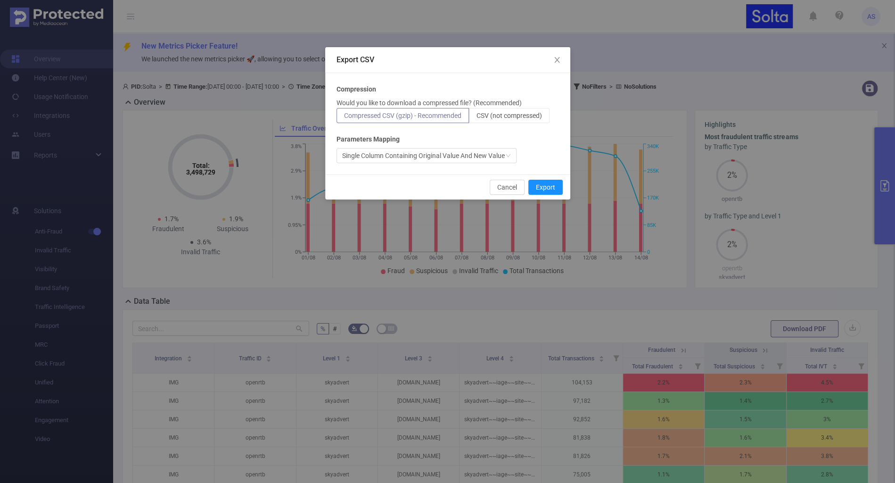
click at [454, 114] on span "Compressed CSV (gzip) - Recommended" at bounding box center [402, 116] width 117 height 8
click at [344, 118] on input "Compressed CSV (gzip) - Recommended" at bounding box center [344, 118] width 0 height 0
click at [556, 186] on button "Export" at bounding box center [545, 187] width 34 height 15
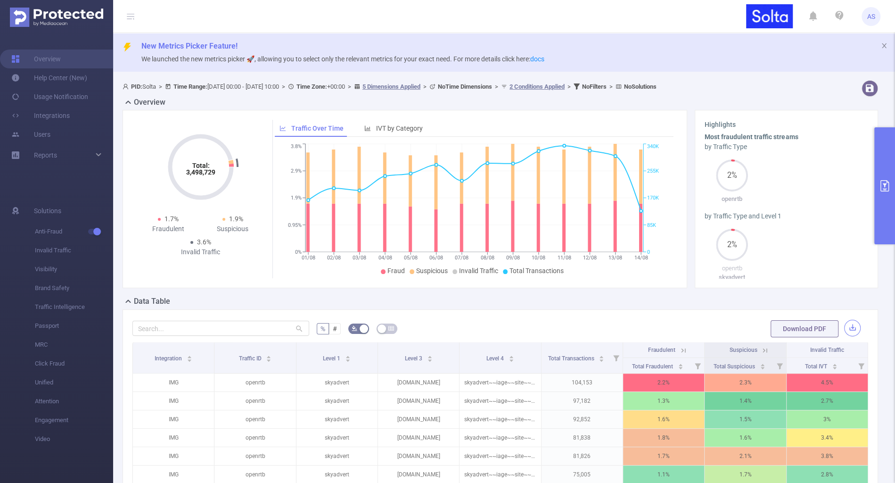
click at [847, 332] on button "button" at bounding box center [852, 328] width 16 height 16
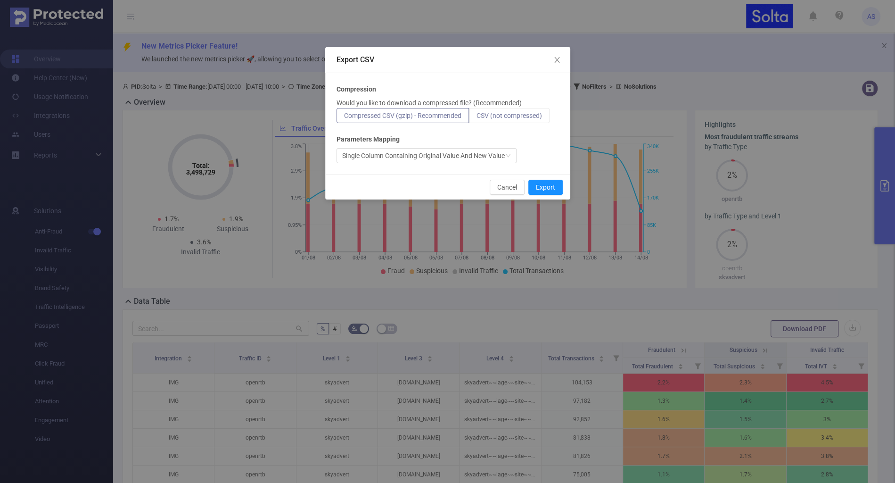
click at [546, 112] on label "CSV (not compressed)" at bounding box center [509, 115] width 81 height 15
click at [476, 118] on input "CSV (not compressed)" at bounding box center [476, 118] width 0 height 0
click at [552, 193] on button "Export" at bounding box center [545, 187] width 34 height 15
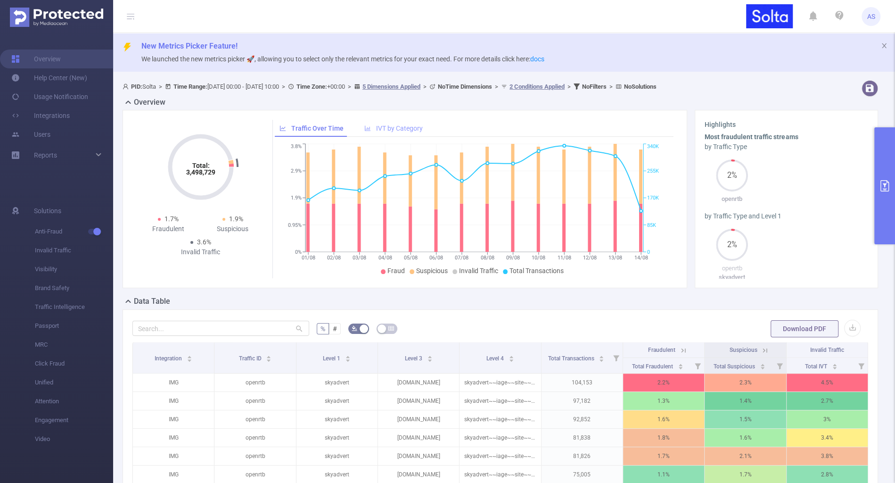
click at [402, 132] on div "IVT by Category" at bounding box center [394, 128] width 68 height 17
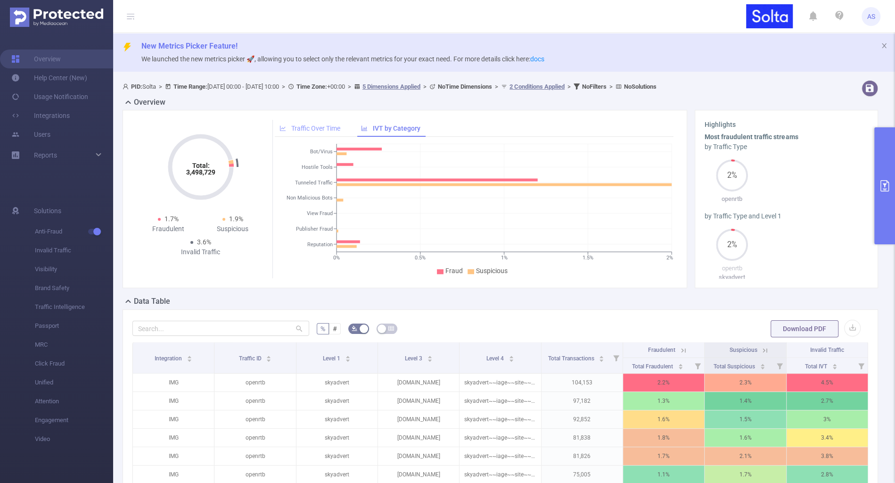
click at [328, 121] on div "Traffic Over Time" at bounding box center [310, 128] width 70 height 17
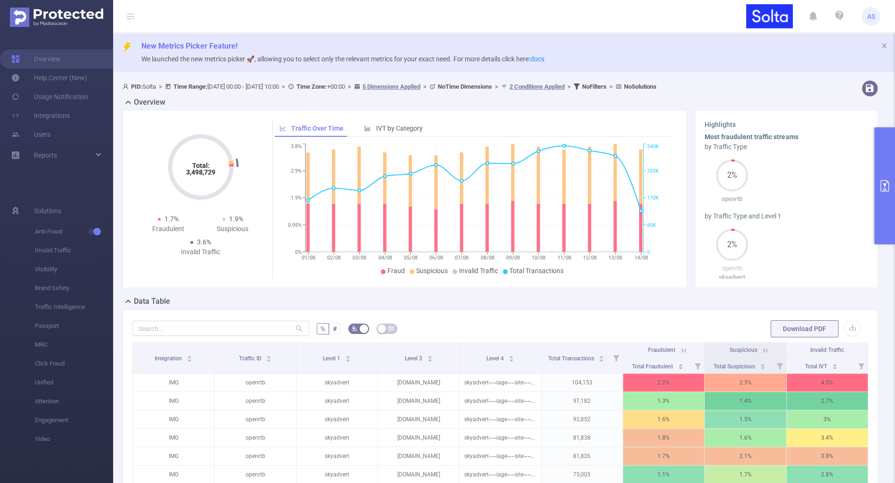
click at [886, 192] on button "primary" at bounding box center [884, 185] width 21 height 117
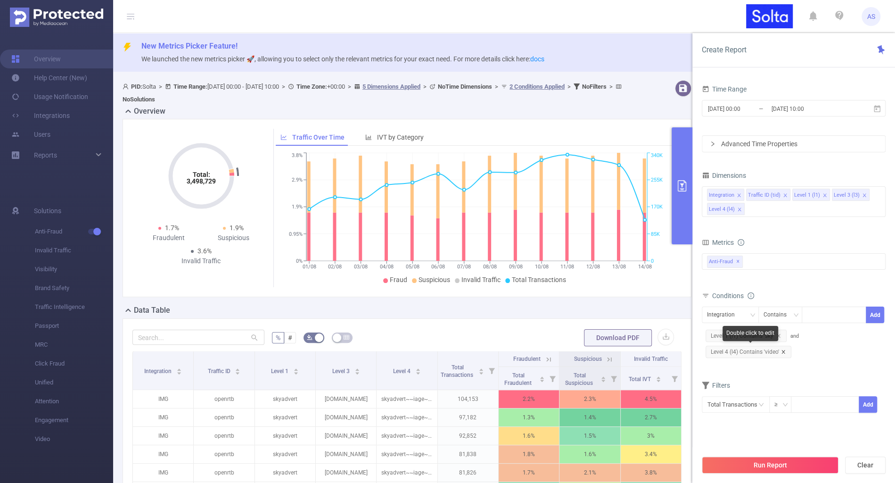
click at [784, 350] on icon "icon: close" at bounding box center [783, 351] width 5 height 5
click at [747, 312] on div "Integration" at bounding box center [730, 315] width 47 height 16
click at [726, 395] on li "Level 4 (l4)" at bounding box center [729, 392] width 57 height 15
click at [822, 319] on div at bounding box center [834, 315] width 54 height 16
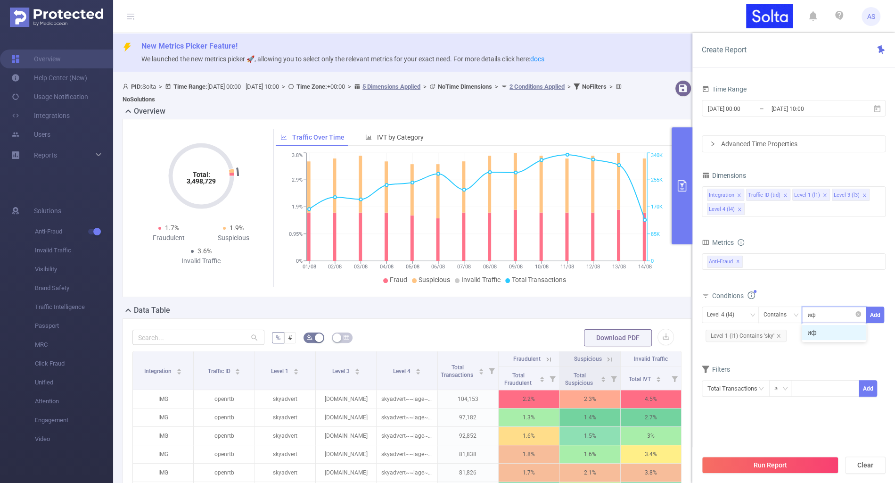
type input "и"
type input "banner"
click at [872, 311] on button "Add" at bounding box center [875, 314] width 18 height 16
click at [760, 467] on button "Run Report" at bounding box center [770, 464] width 137 height 17
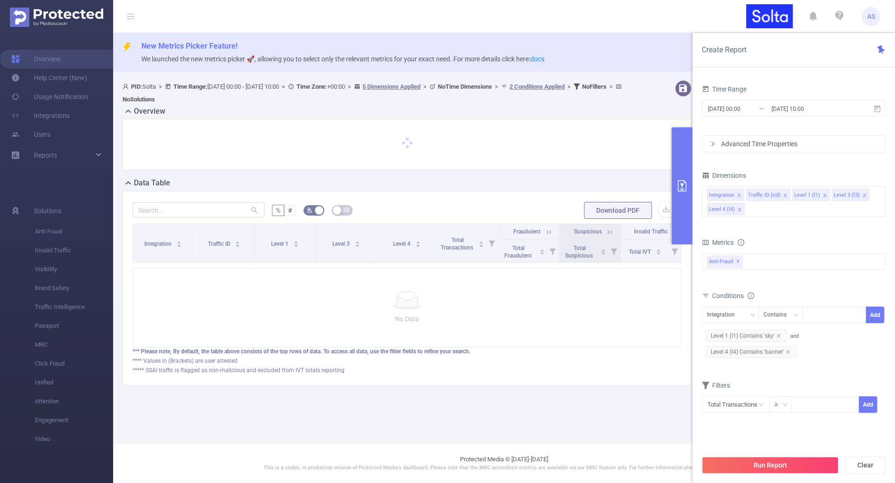
click at [644, 99] on div "PID: Solta > Time Range: 2025-08-01 00:00 - 2025-08-14 10:00 > Time Zone: +00:0…" at bounding box center [383, 92] width 528 height 25
click at [633, 166] on div at bounding box center [407, 144] width 569 height 51
click at [682, 167] on button "primary" at bounding box center [682, 185] width 21 height 117
click at [685, 194] on button "primary" at bounding box center [682, 185] width 21 height 117
click at [683, 186] on icon "primary" at bounding box center [681, 185] width 11 height 11
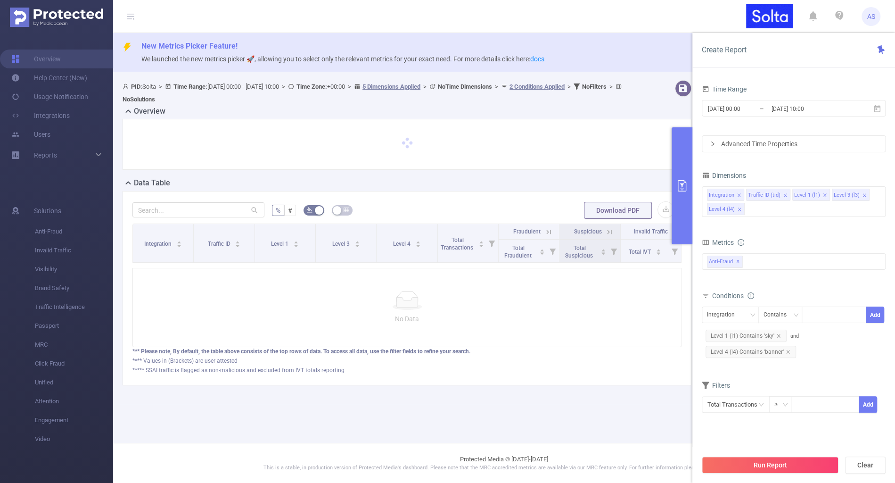
click at [884, 45] on icon at bounding box center [880, 49] width 9 height 9
click at [882, 51] on icon at bounding box center [880, 49] width 9 height 9
click at [680, 181] on icon "primary" at bounding box center [681, 185] width 11 height 11
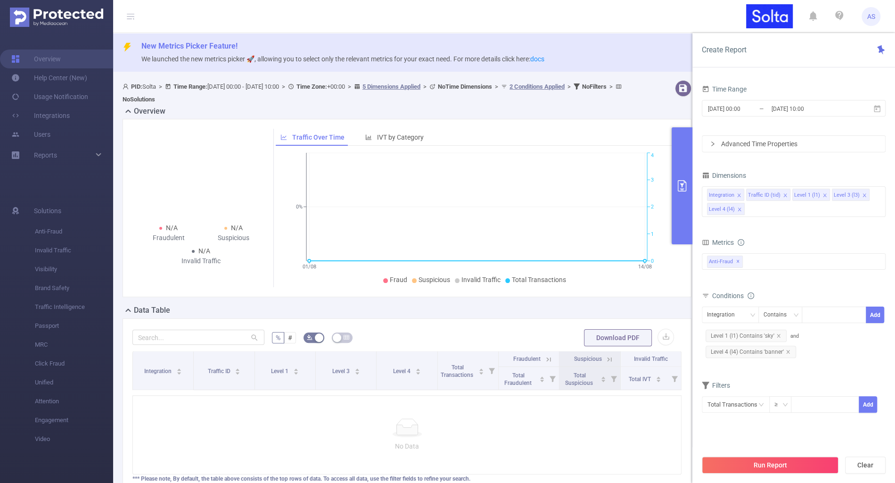
click at [880, 49] on icon at bounding box center [880, 49] width 7 height 9
click at [681, 175] on button "primary" at bounding box center [682, 185] width 21 height 117
click at [681, 191] on button "primary" at bounding box center [682, 185] width 21 height 117
click at [672, 238] on button "primary" at bounding box center [682, 185] width 21 height 117
click at [672, 290] on div "N/A Fraudulent N/A Suspicious N/A Invalid Traffic Traffic Over Time IVT by Cate…" at bounding box center [407, 208] width 569 height 178
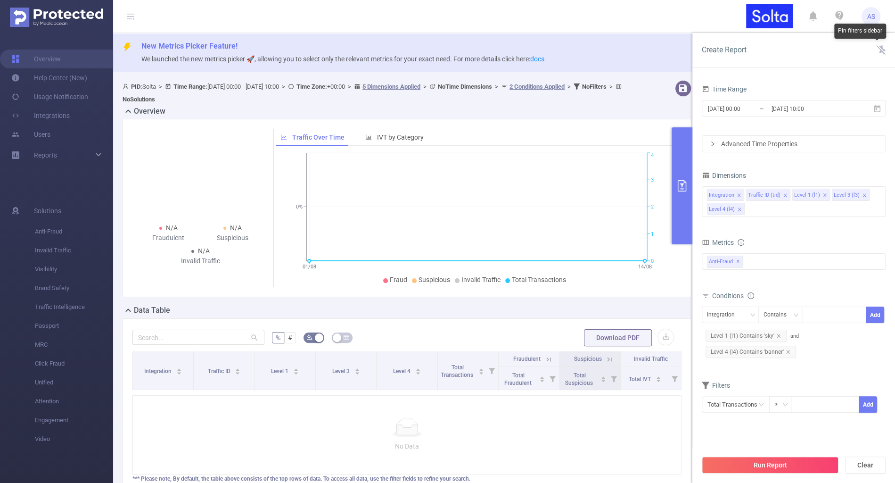
click at [880, 45] on icon at bounding box center [880, 49] width 9 height 9
click at [671, 268] on icon "01/08 14/08 0% 0 1 2 3 4" at bounding box center [477, 218] width 402 height 137
click at [664, 293] on div "N/A Fraudulent N/A Suspicious N/A Invalid Traffic Traffic Over Time IVT by Cate…" at bounding box center [407, 208] width 569 height 178
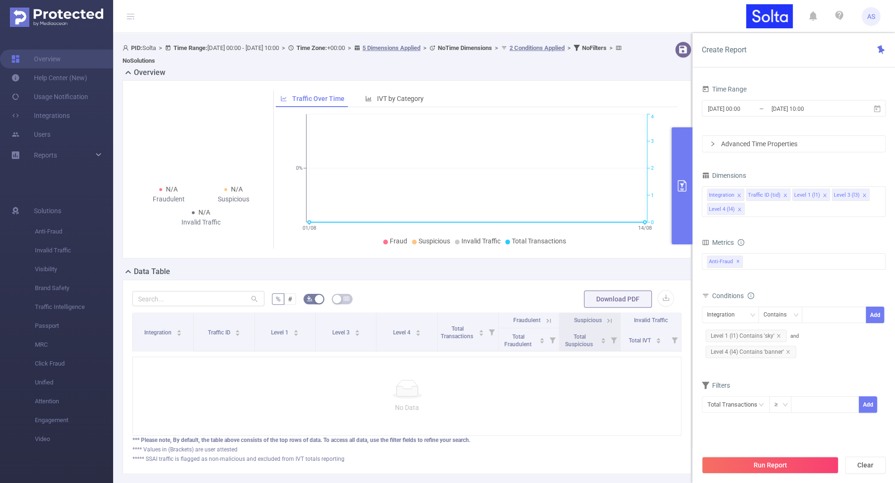
scroll to position [41, 0]
